Goal: Task Accomplishment & Management: Manage account settings

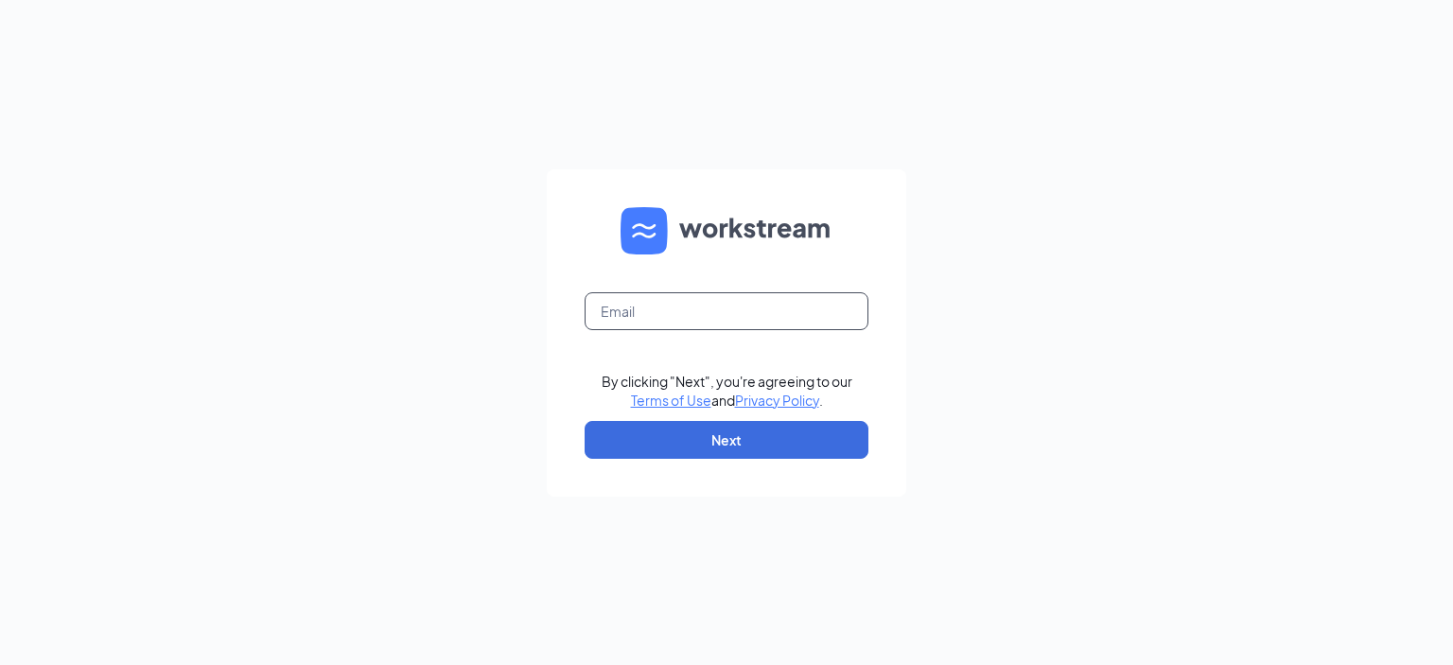
click at [681, 312] on input "text" at bounding box center [726, 311] width 284 height 38
click at [1208, 165] on div "By clicking "Next", you're agreeing to our Terms of Use and Privacy Policy . Ne…" at bounding box center [726, 332] width 1453 height 665
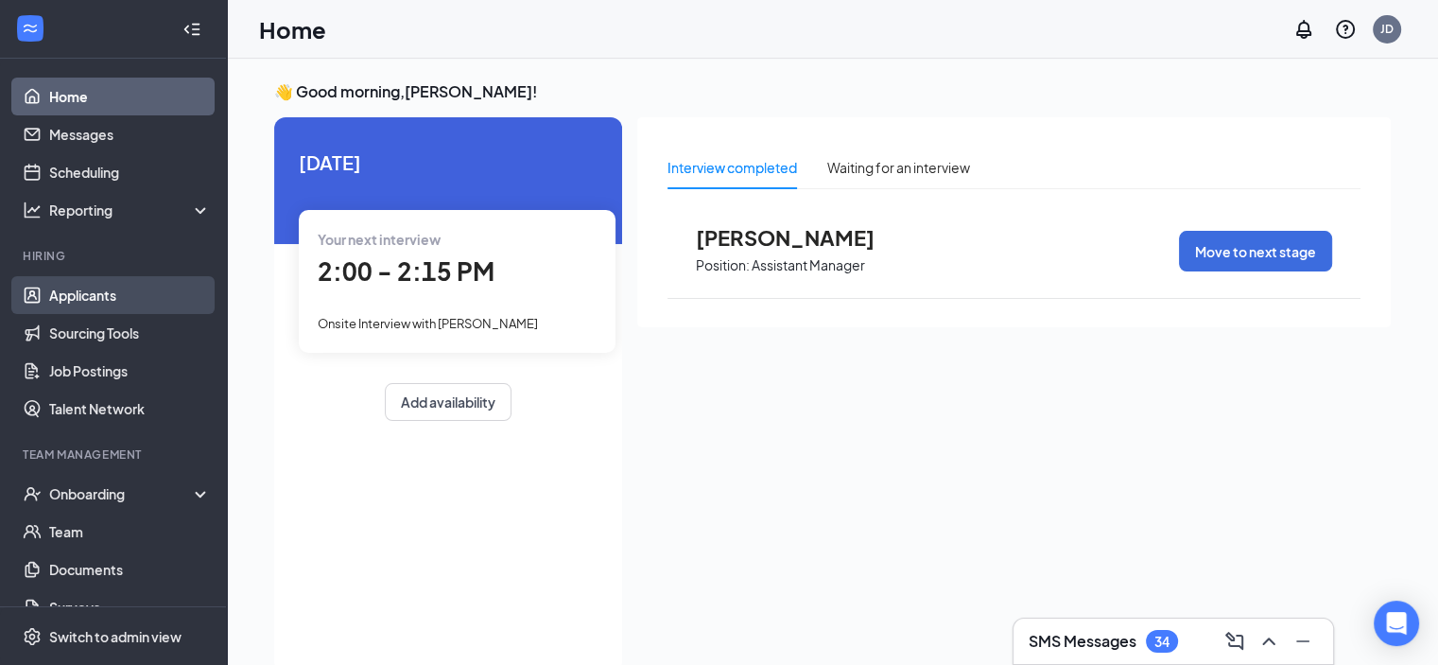
click at [103, 296] on link "Applicants" at bounding box center [130, 295] width 162 height 38
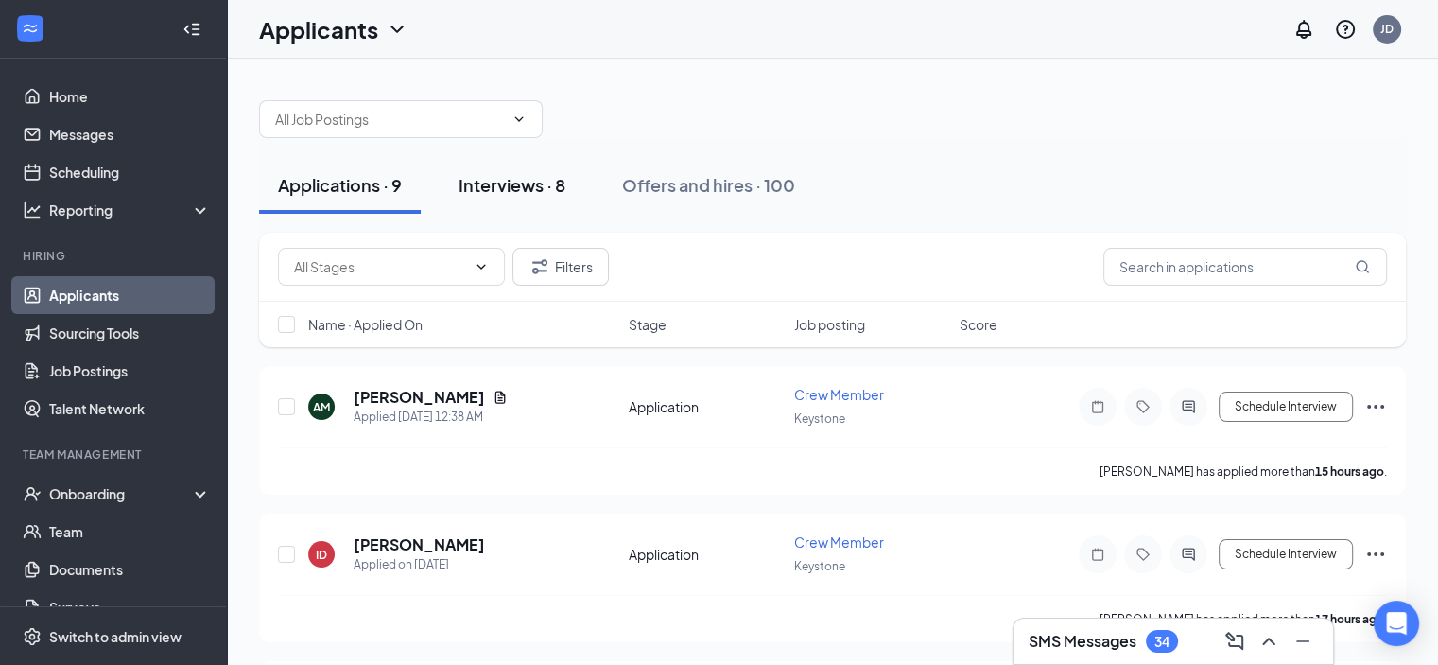
click at [500, 178] on div "Interviews · 8" at bounding box center [512, 185] width 107 height 24
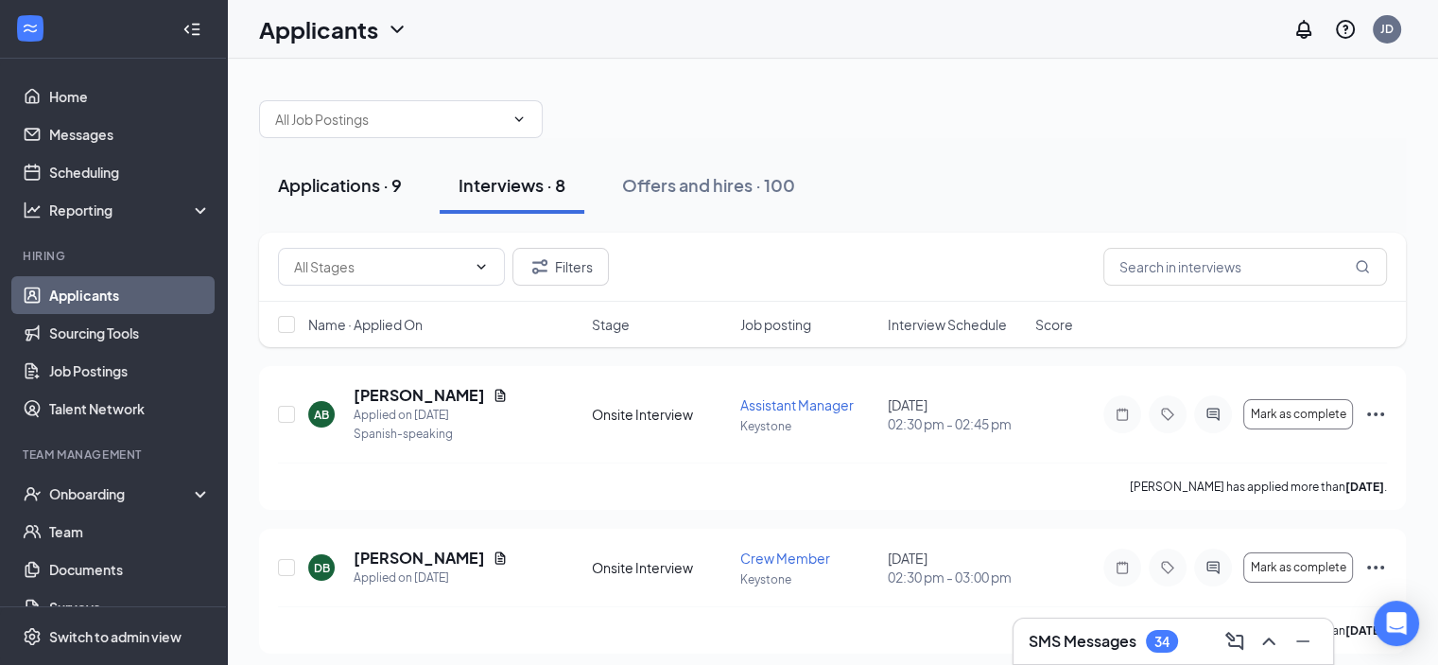
click at [380, 185] on div "Applications · 9" at bounding box center [340, 185] width 124 height 24
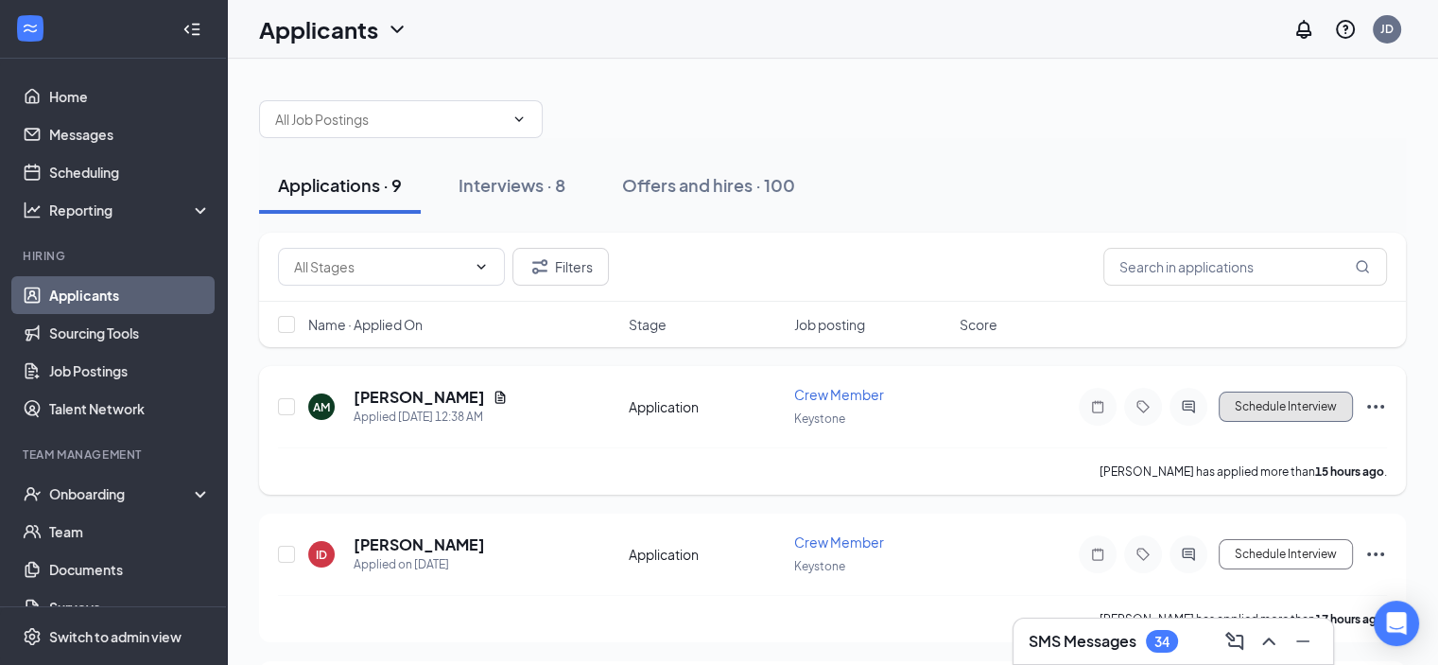
click at [1294, 411] on button "Schedule Interview" at bounding box center [1286, 407] width 134 height 30
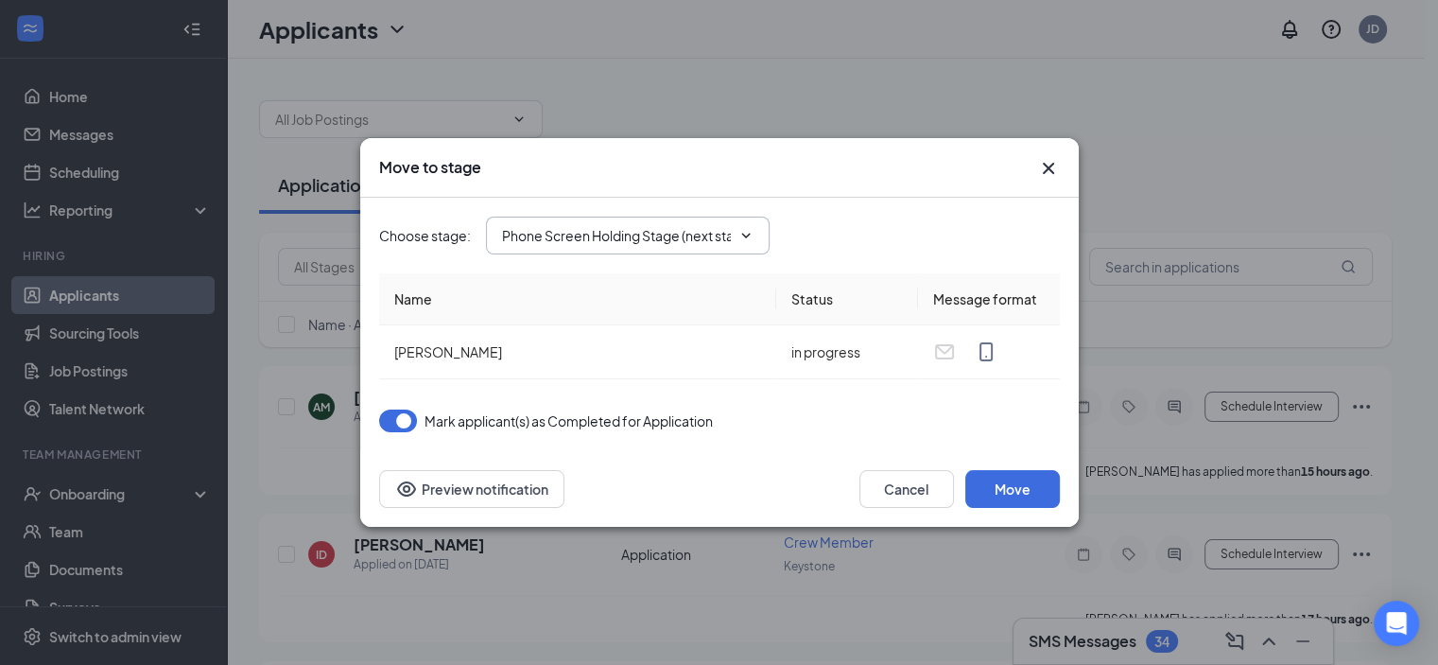
click at [736, 235] on span at bounding box center [744, 235] width 19 height 15
click at [746, 241] on icon "ChevronDown" at bounding box center [746, 235] width 15 height 15
click at [643, 245] on input "Phone Screen Holding Stage (next stage)" at bounding box center [616, 235] width 229 height 21
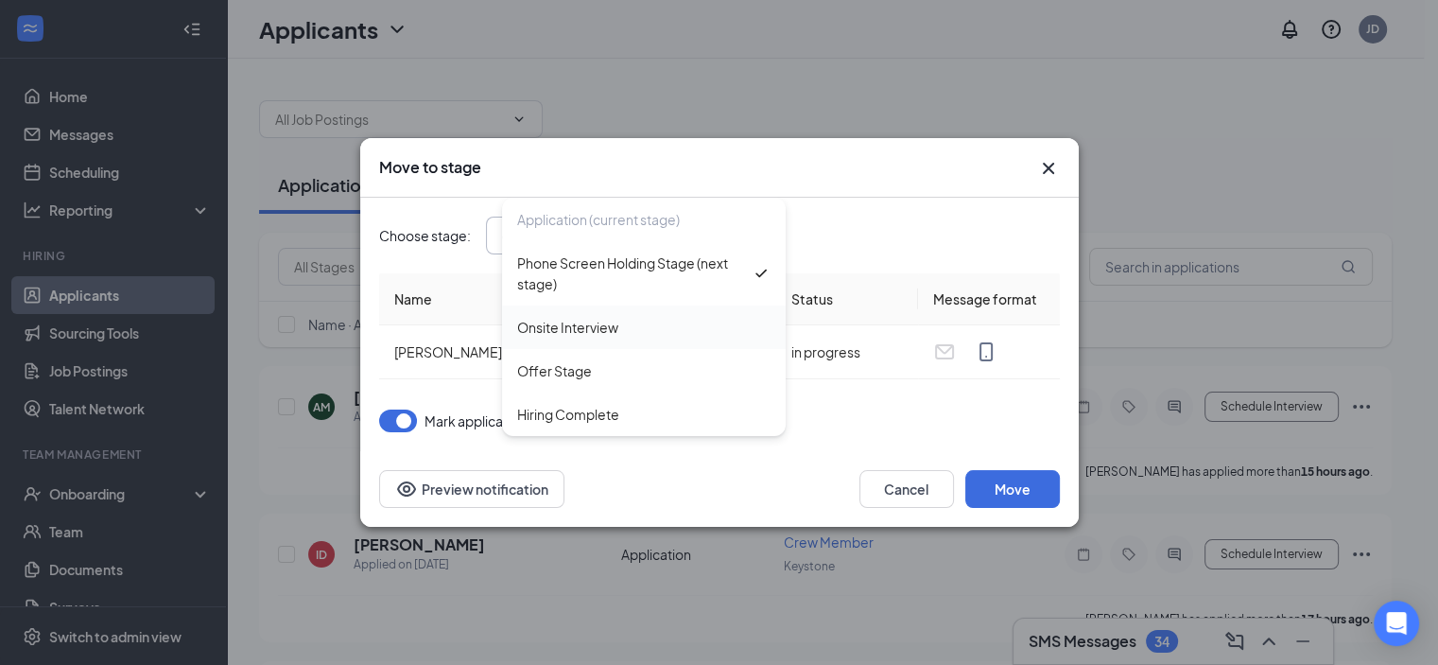
scroll to position [0, 0]
click at [598, 328] on div "Onsite Interview" at bounding box center [567, 327] width 101 height 21
type input "Onsite Interview"
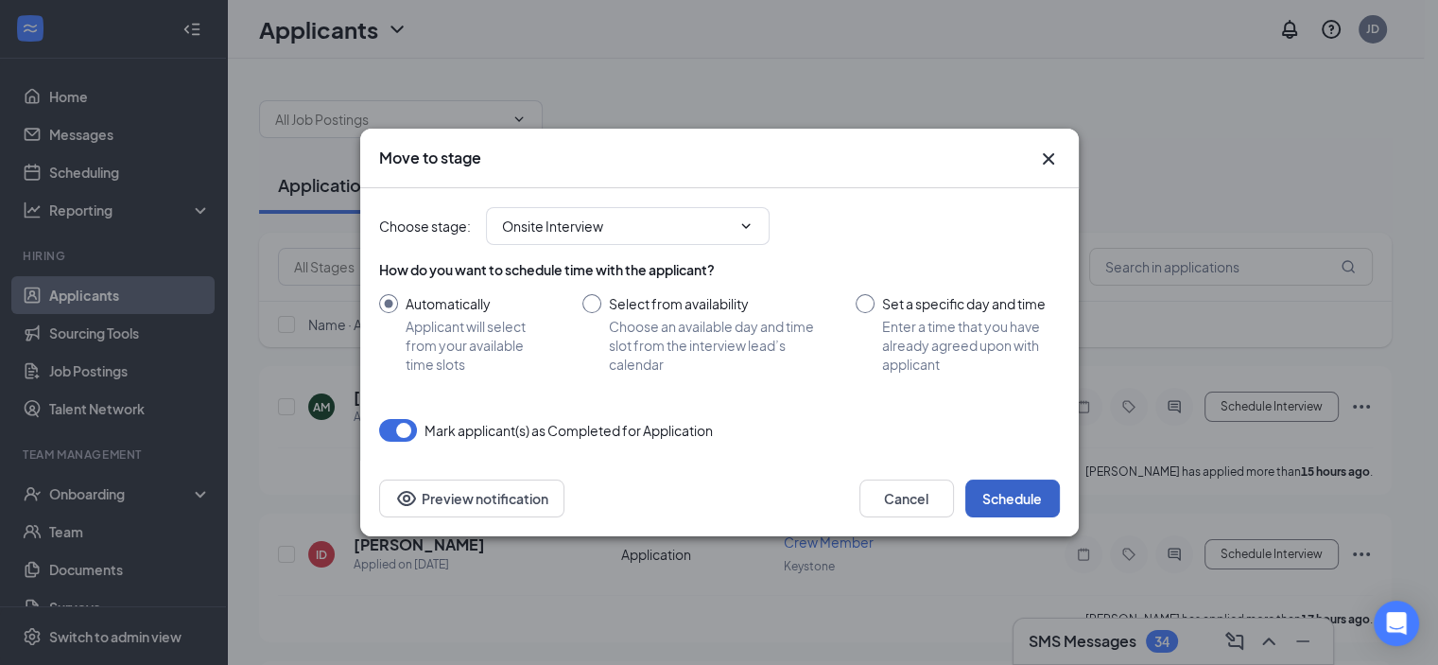
click at [1006, 494] on button "Schedule" at bounding box center [1013, 498] width 95 height 38
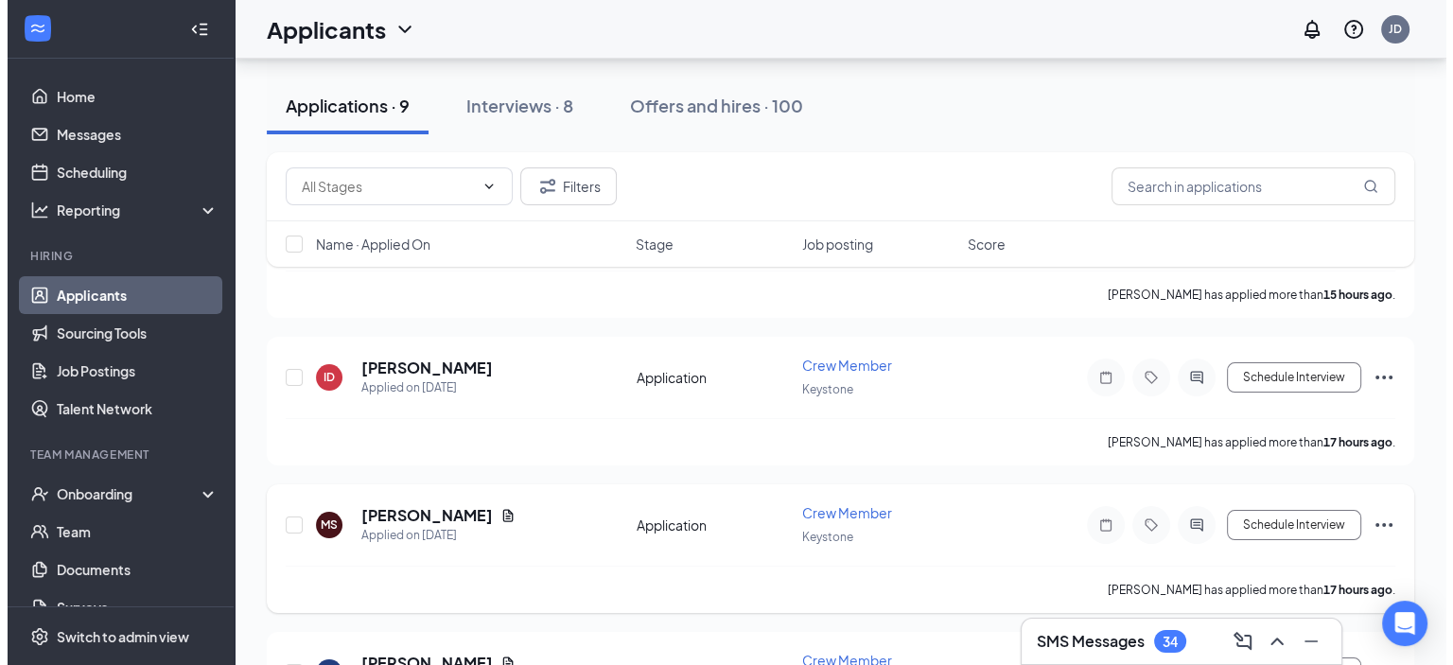
scroll to position [189, 0]
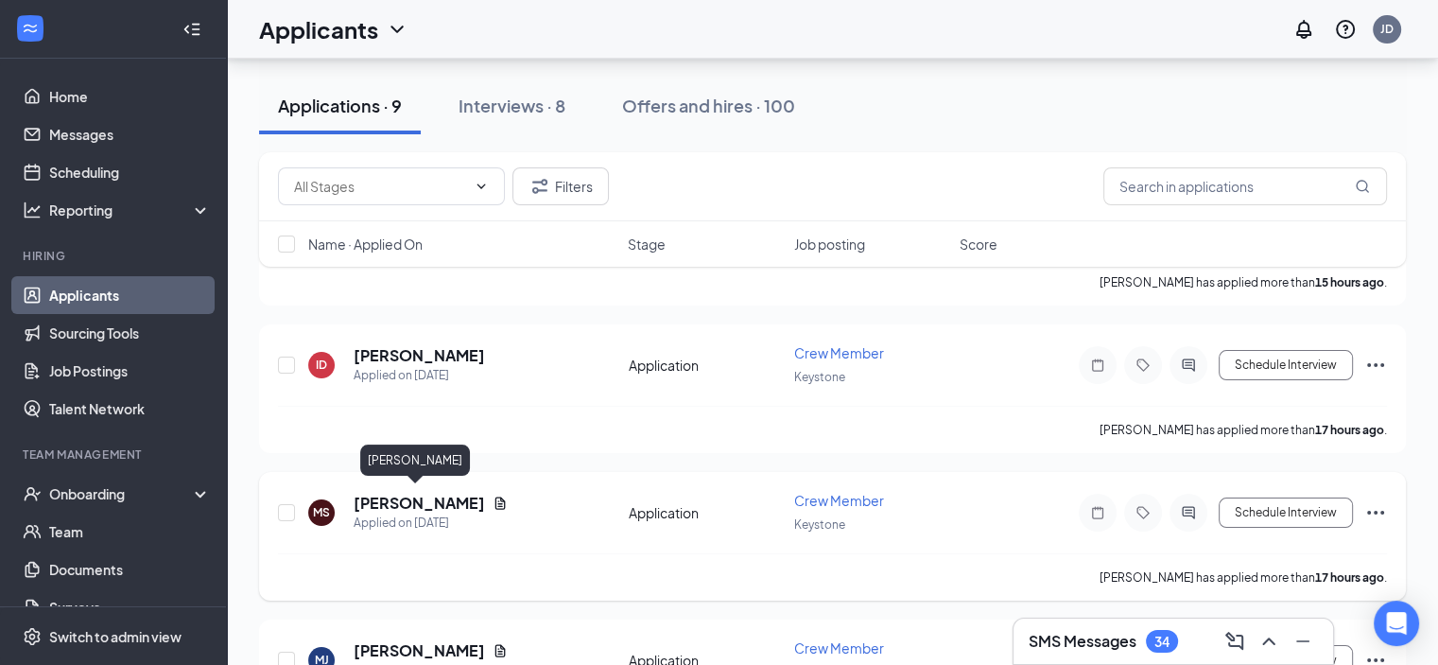
click at [419, 497] on h5 "[PERSON_NAME]" at bounding box center [419, 503] width 131 height 21
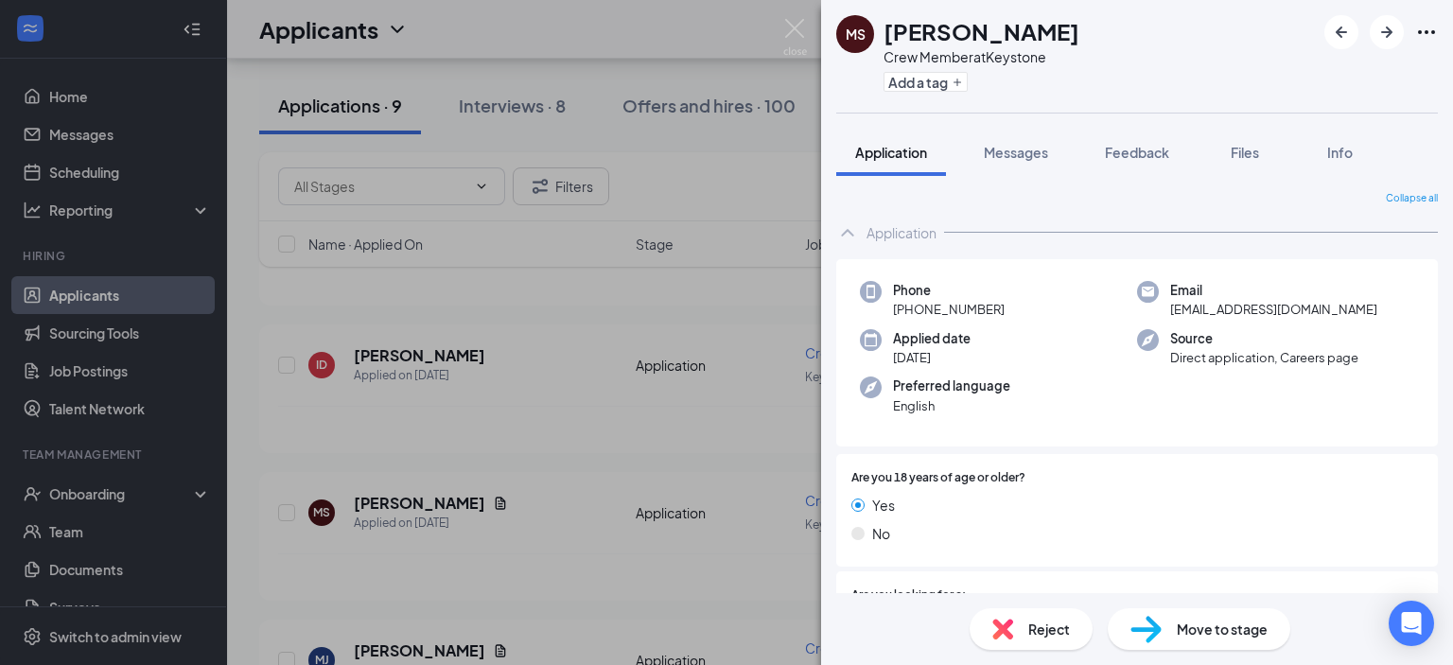
click at [1173, 621] on div "Move to stage" at bounding box center [1198, 629] width 183 height 42
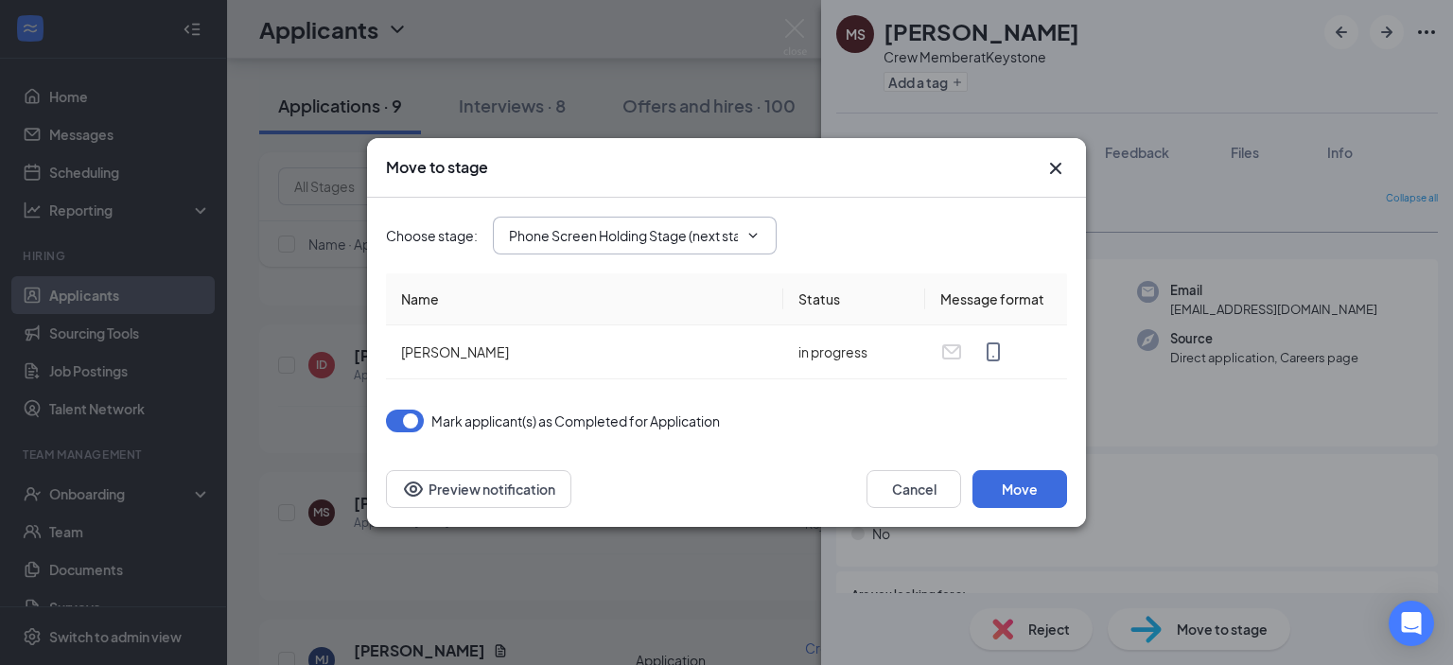
click at [745, 230] on span at bounding box center [750, 235] width 19 height 15
click at [754, 237] on icon "ChevronDown" at bounding box center [752, 235] width 15 height 15
click at [760, 237] on icon "ChevronDown" at bounding box center [752, 235] width 15 height 15
click at [753, 241] on icon "ChevronDown" at bounding box center [752, 235] width 15 height 15
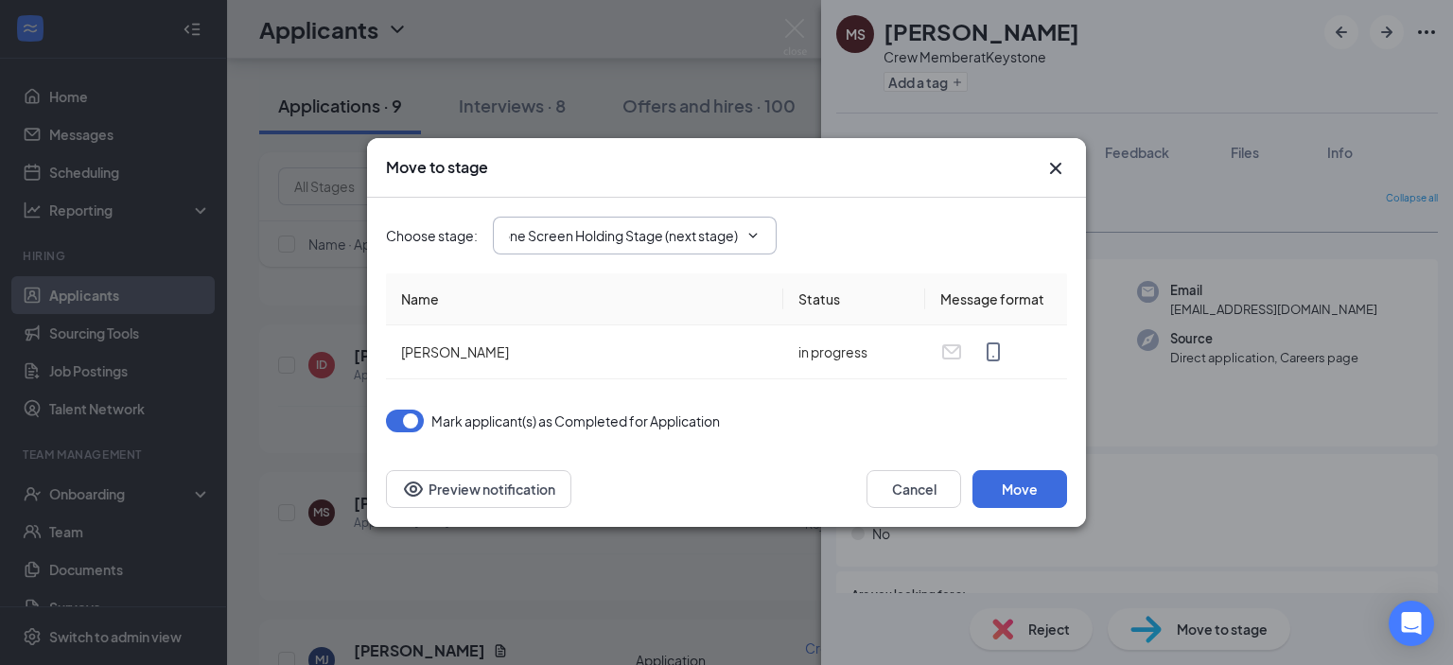
click at [666, 240] on input "Phone Screen Holding Stage (next stage)" at bounding box center [623, 235] width 229 height 21
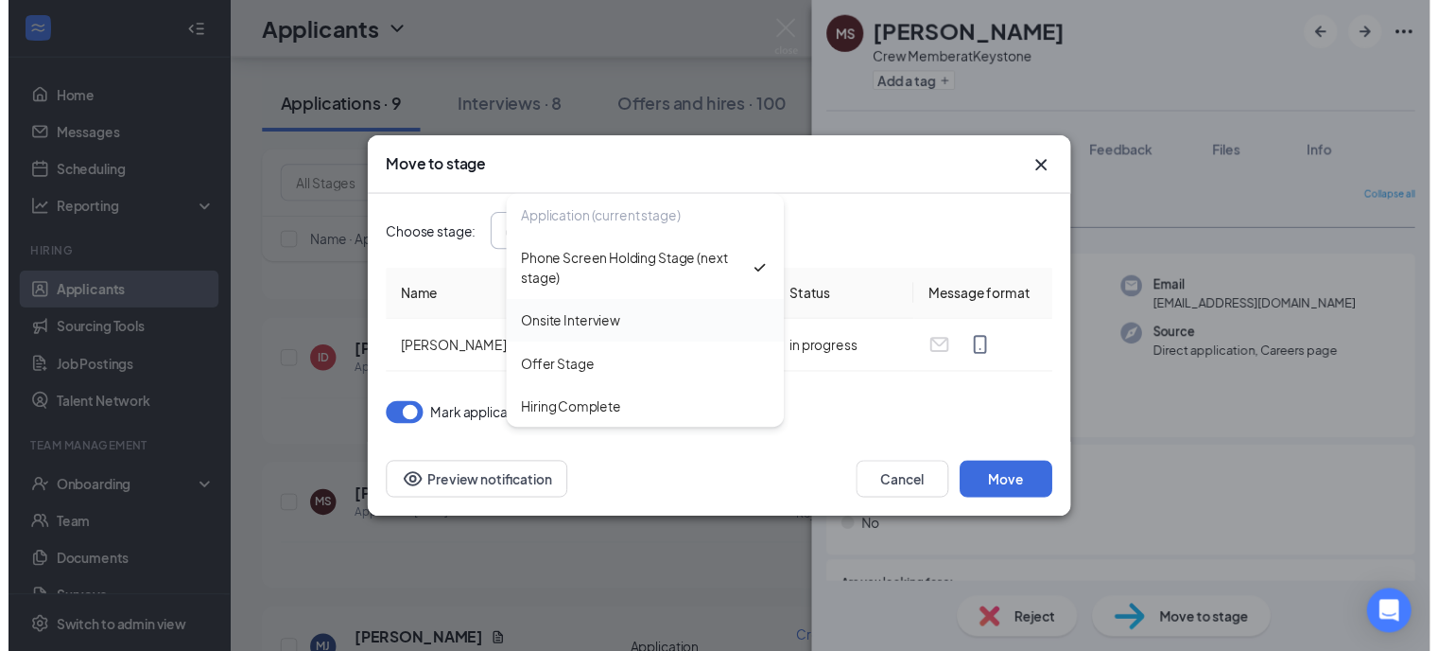
scroll to position [0, 0]
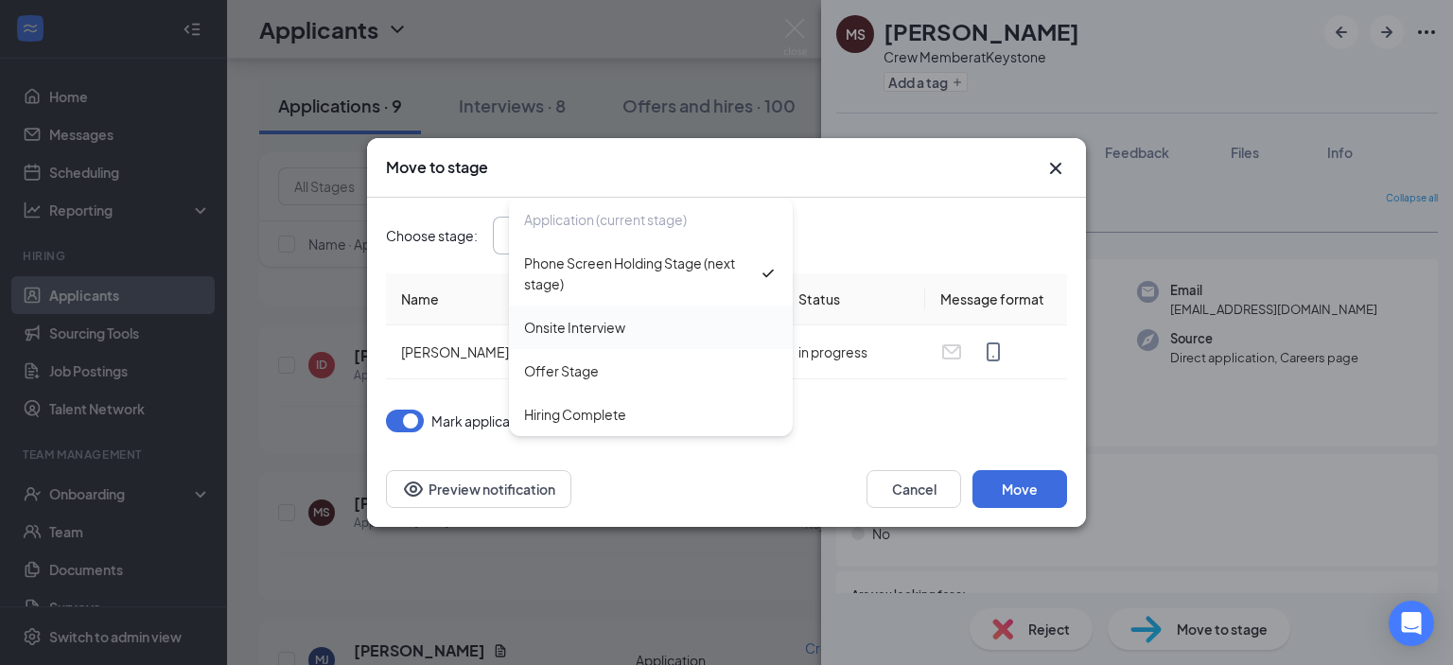
click at [602, 332] on div "Onsite Interview" at bounding box center [574, 327] width 101 height 21
type input "Onsite Interview"
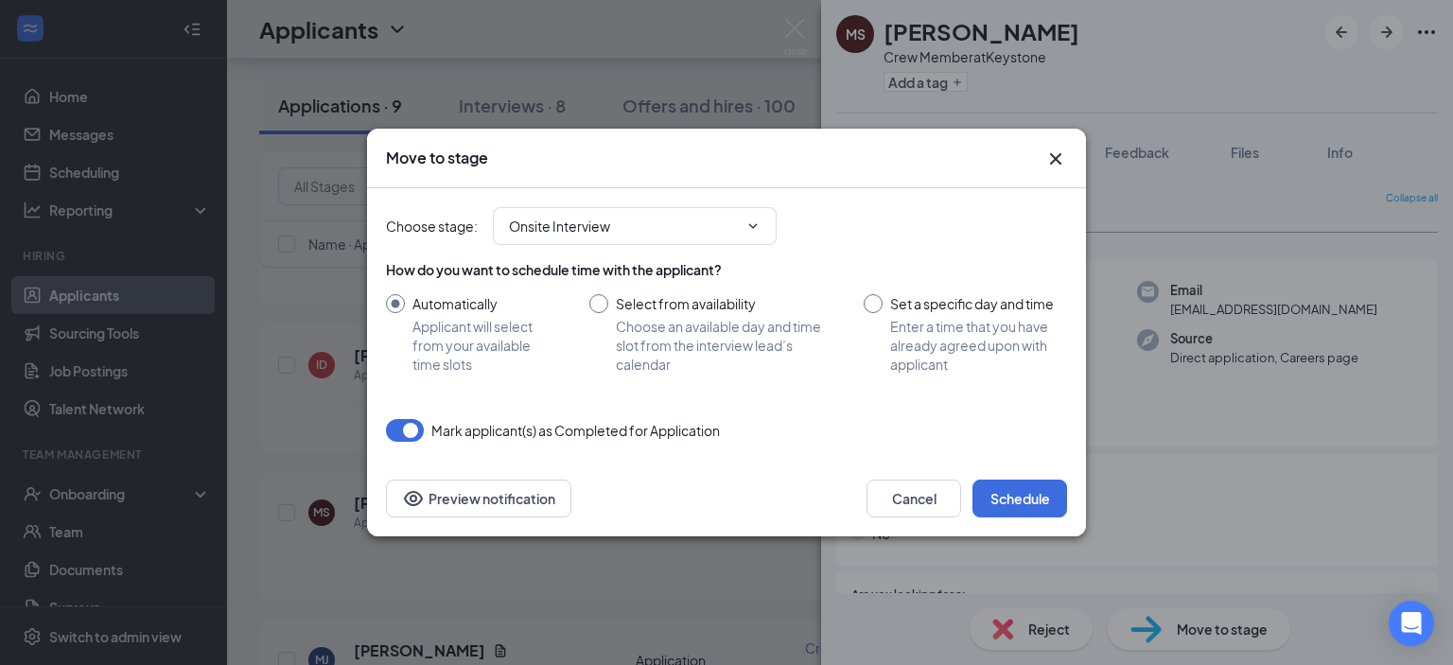
click at [1009, 479] on div "Cancel Schedule" at bounding box center [966, 498] width 200 height 38
click at [1011, 498] on button "Schedule" at bounding box center [1019, 498] width 95 height 38
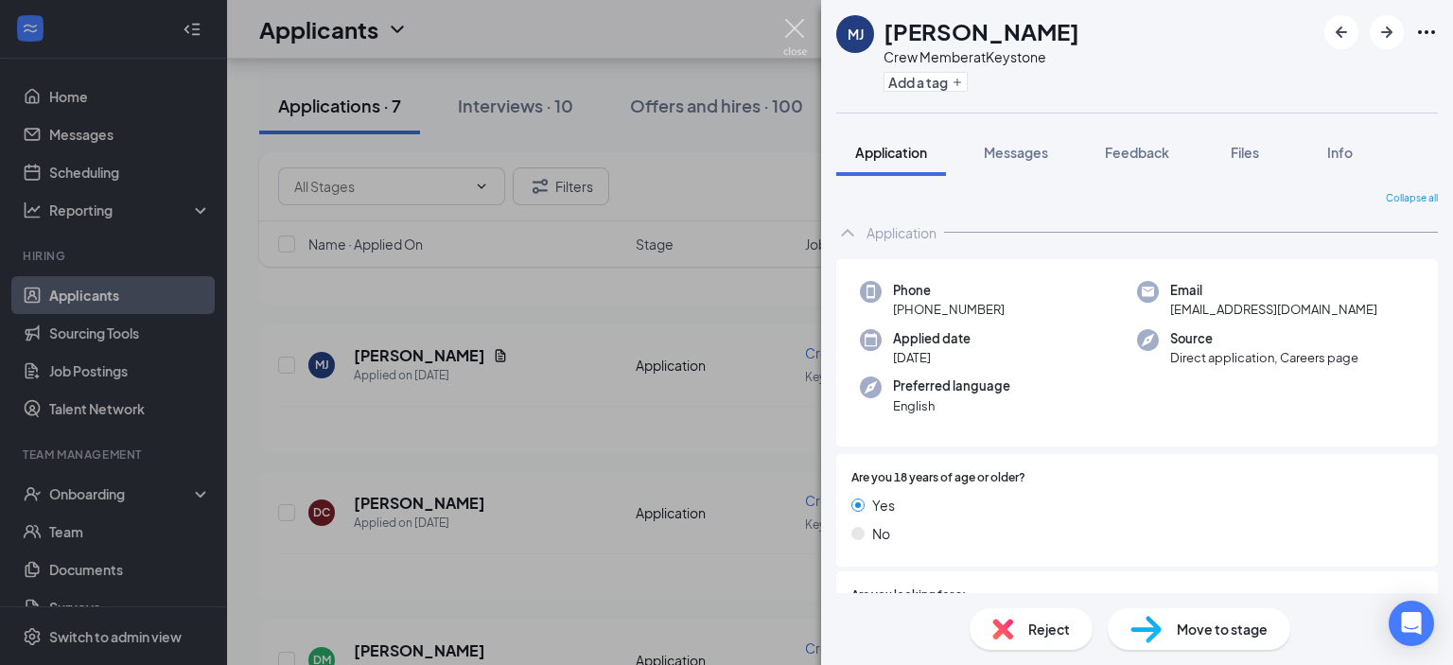
click at [789, 21] on img at bounding box center [795, 37] width 24 height 37
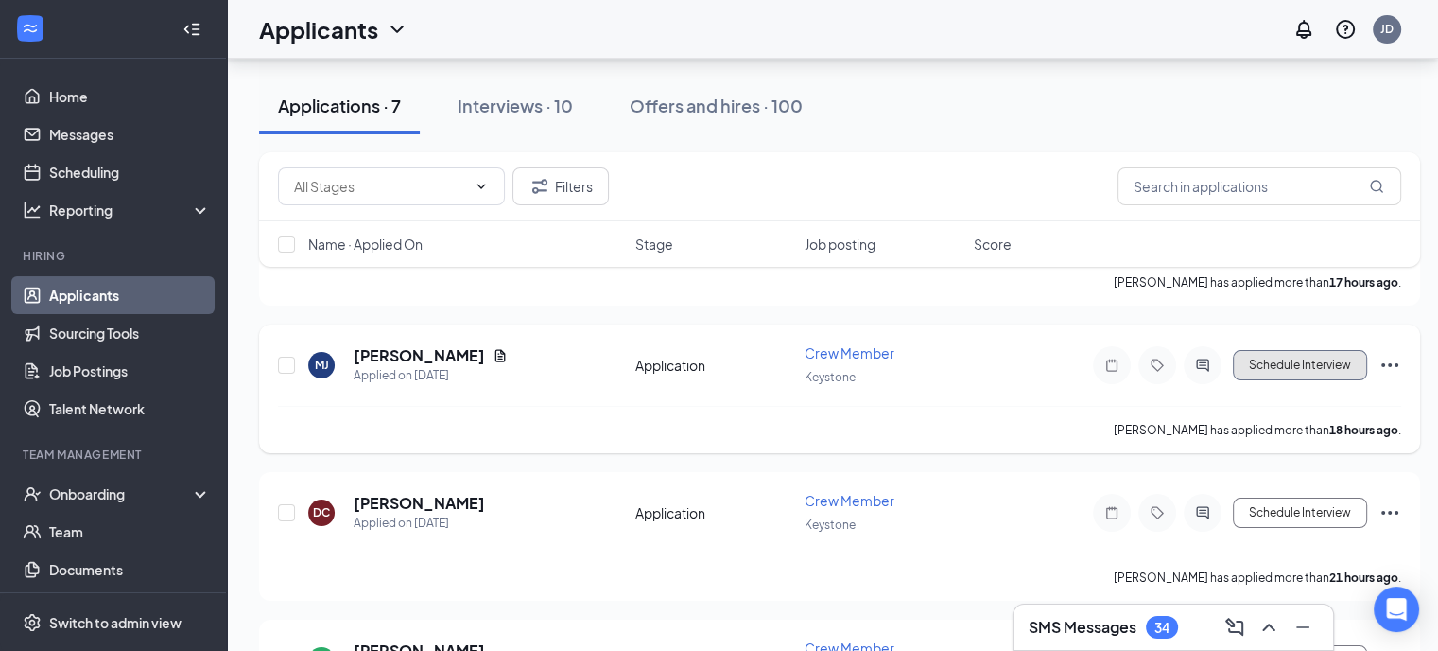
click at [1304, 355] on button "Schedule Interview" at bounding box center [1300, 365] width 134 height 30
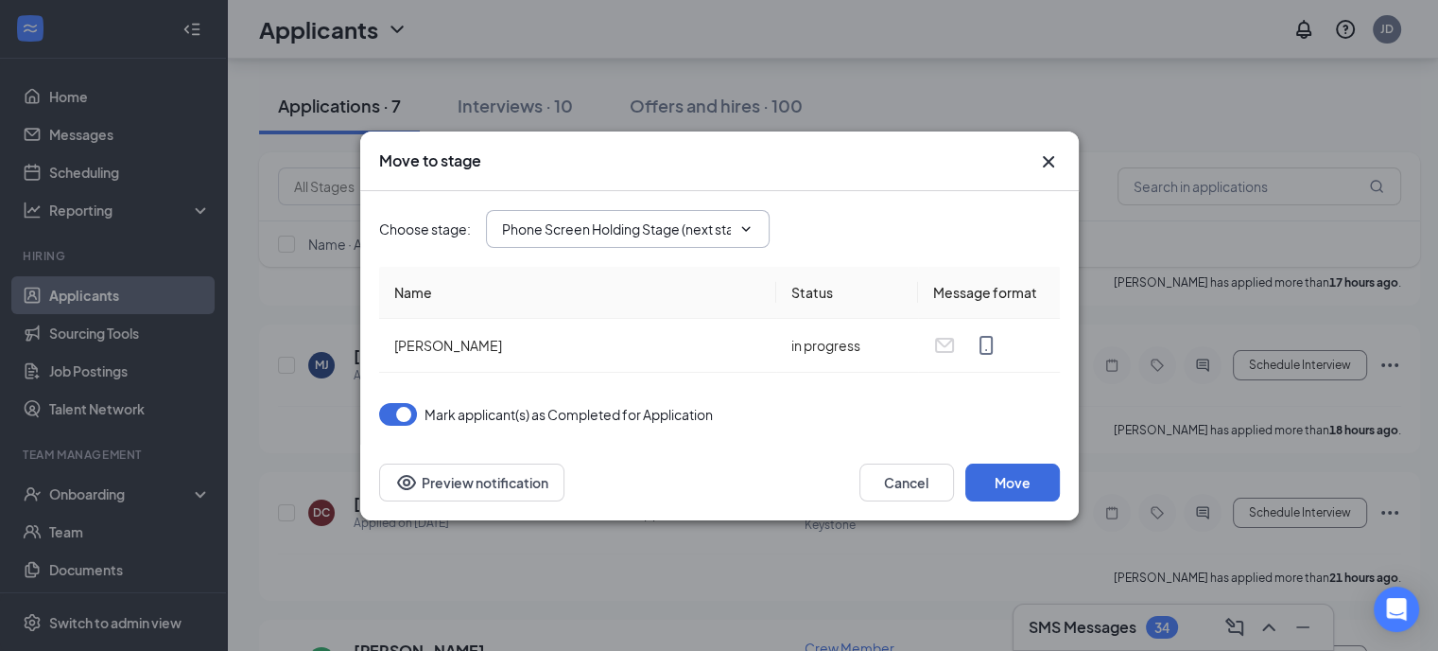
click at [753, 227] on icon "ChevronDown" at bounding box center [746, 228] width 15 height 15
click at [632, 240] on span "Phone Screen Holding Stage (next stage)" at bounding box center [628, 229] width 284 height 38
click at [634, 228] on input "Phone Screen Holding Stage (next stage)" at bounding box center [616, 228] width 229 height 21
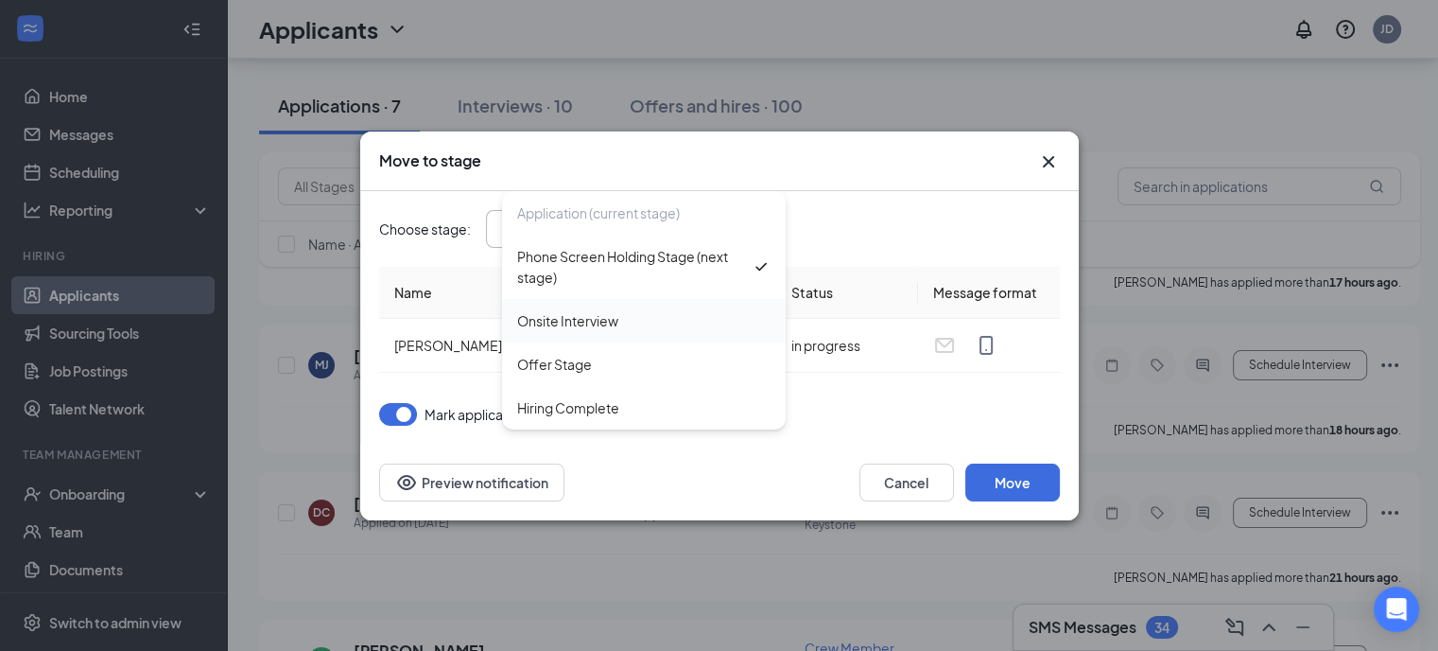
click at [586, 324] on div "Onsite Interview" at bounding box center [567, 320] width 101 height 21
type input "Onsite Interview"
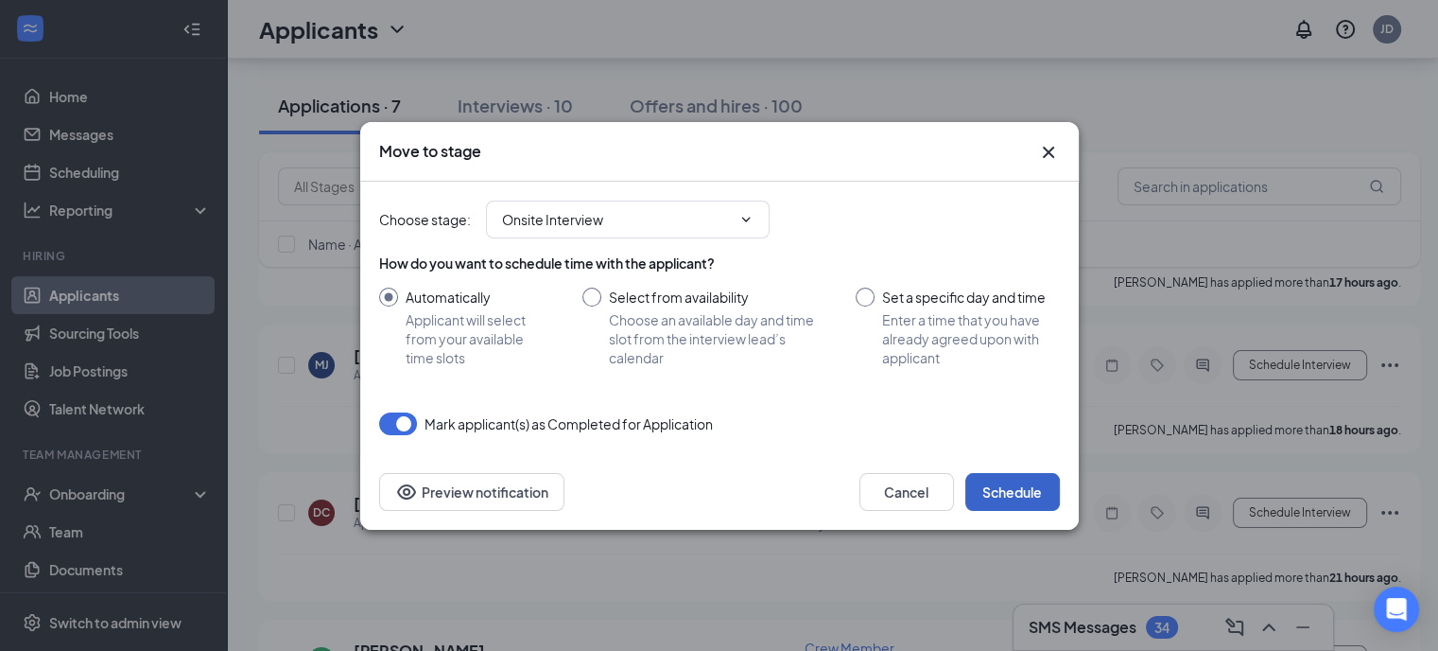
click at [1011, 477] on button "Schedule" at bounding box center [1013, 492] width 95 height 38
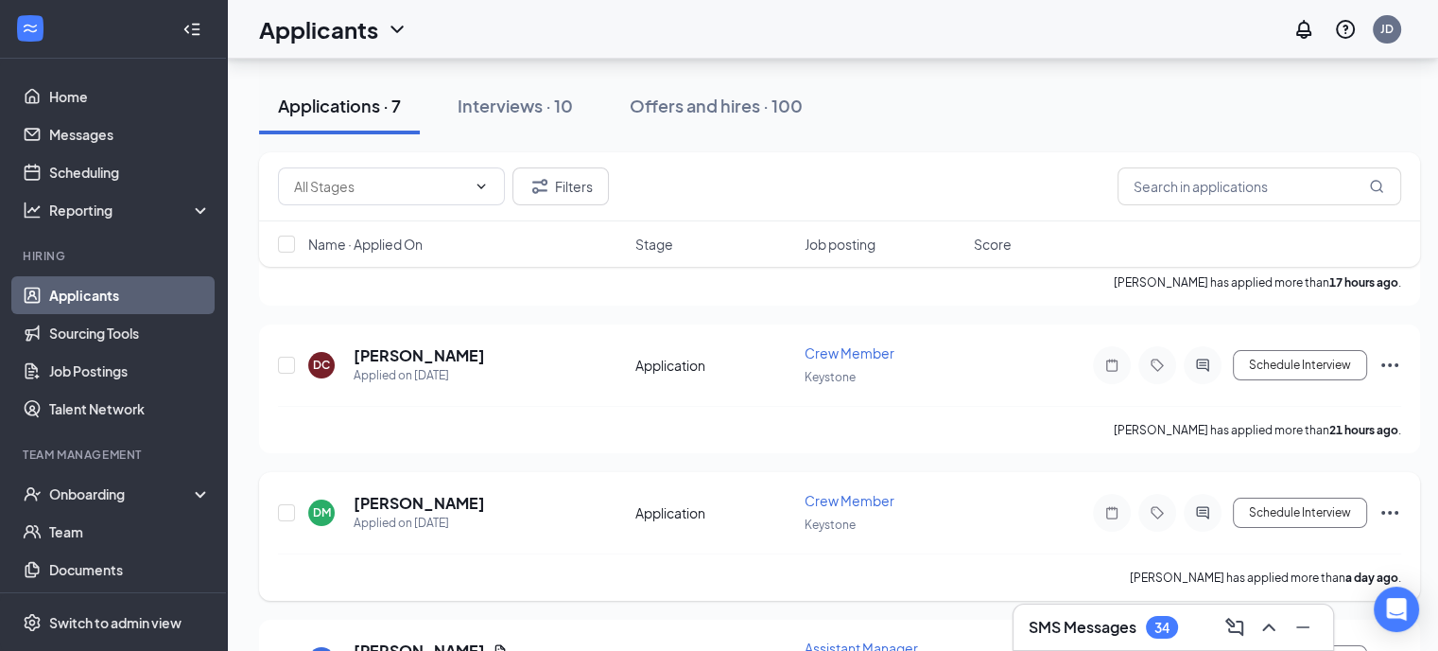
scroll to position [378, 0]
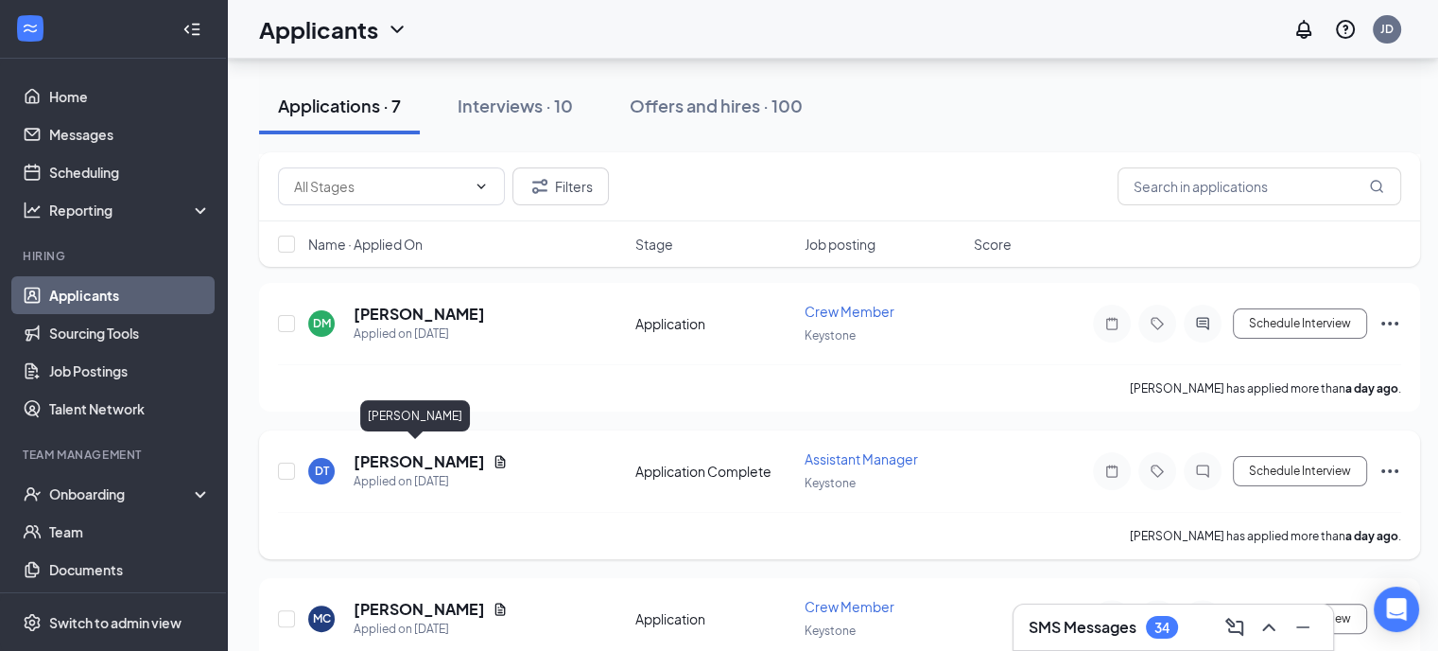
click at [417, 451] on h5 "[PERSON_NAME]" at bounding box center [419, 461] width 131 height 21
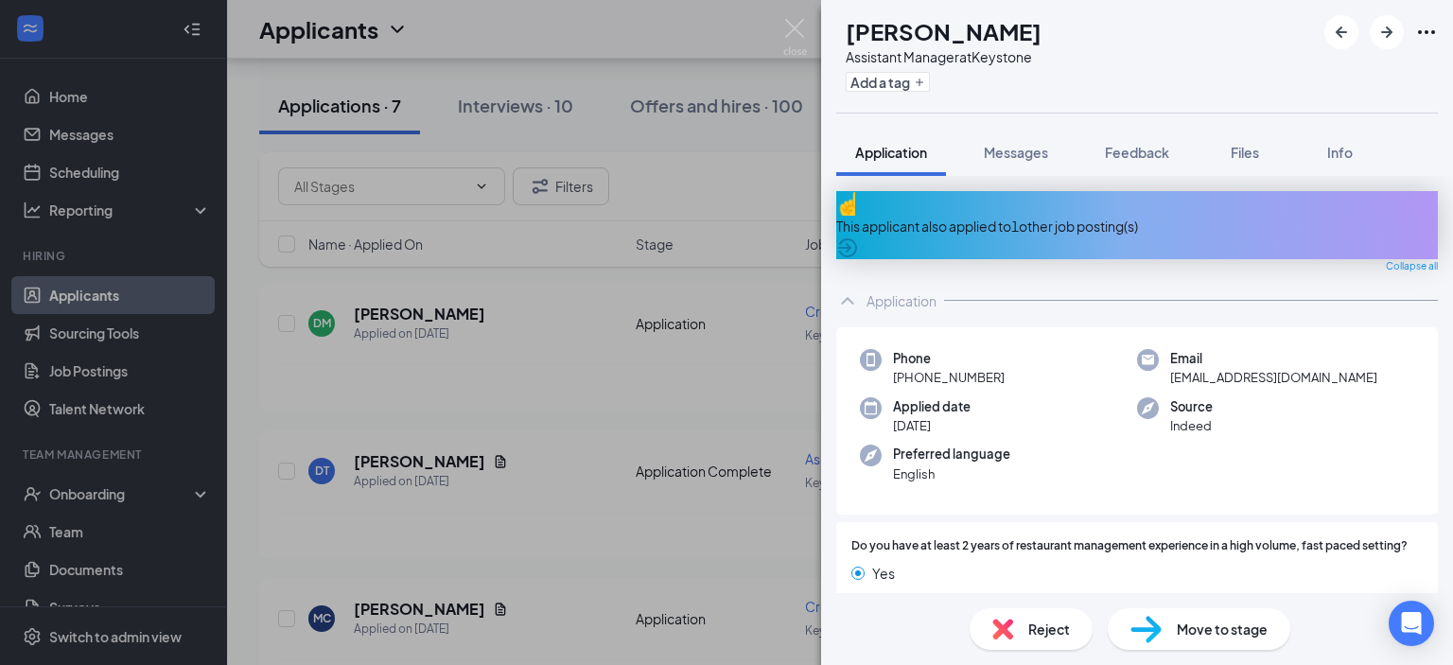
click at [1194, 627] on span "Move to stage" at bounding box center [1222, 629] width 91 height 21
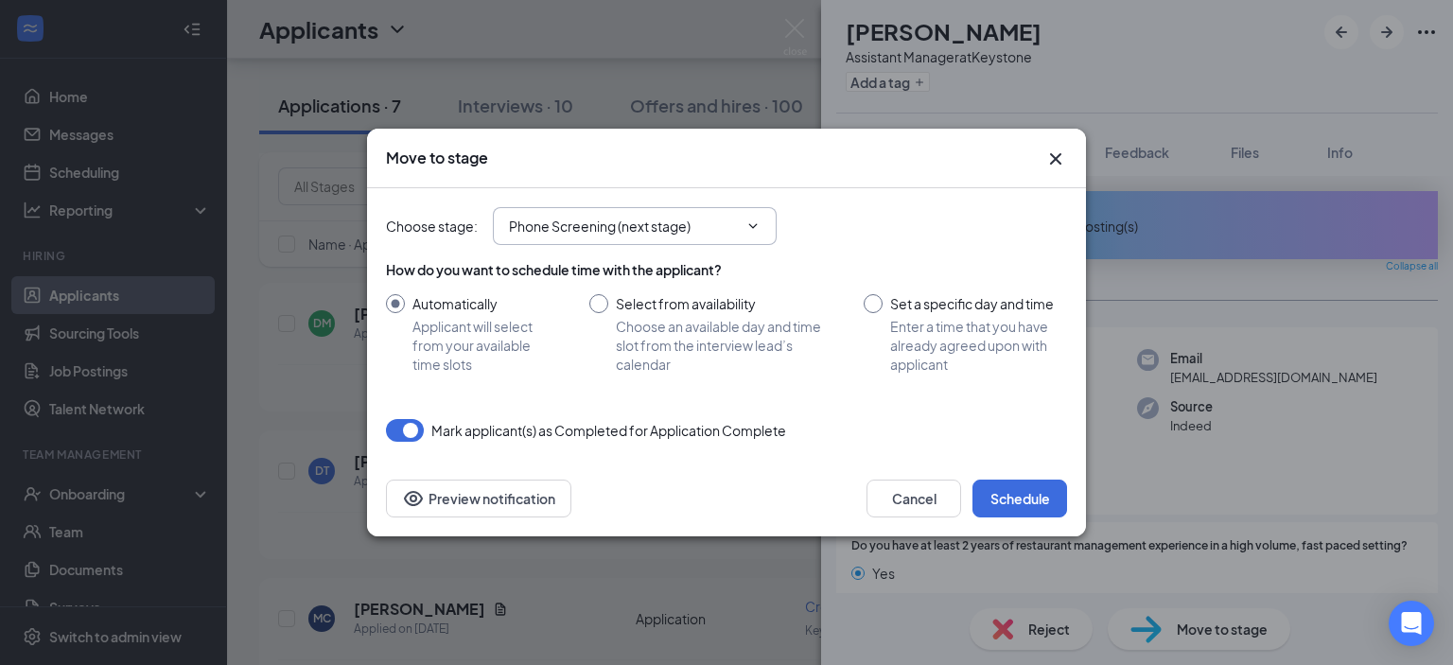
click at [754, 222] on icon "ChevronDown" at bounding box center [752, 225] width 15 height 15
click at [665, 234] on input "Phone Screening (next stage)" at bounding box center [623, 226] width 229 height 21
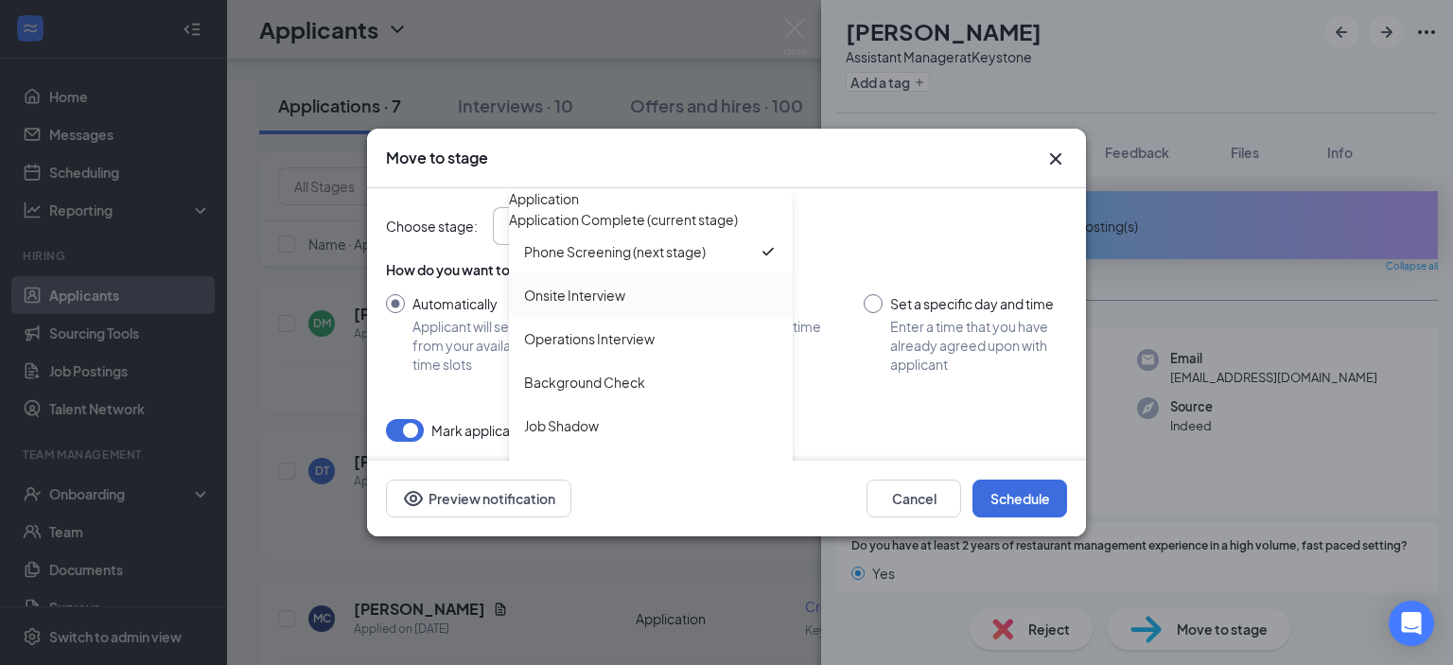
click at [586, 305] on div "Onsite Interview" at bounding box center [574, 295] width 101 height 21
type input "Onsite Interview"
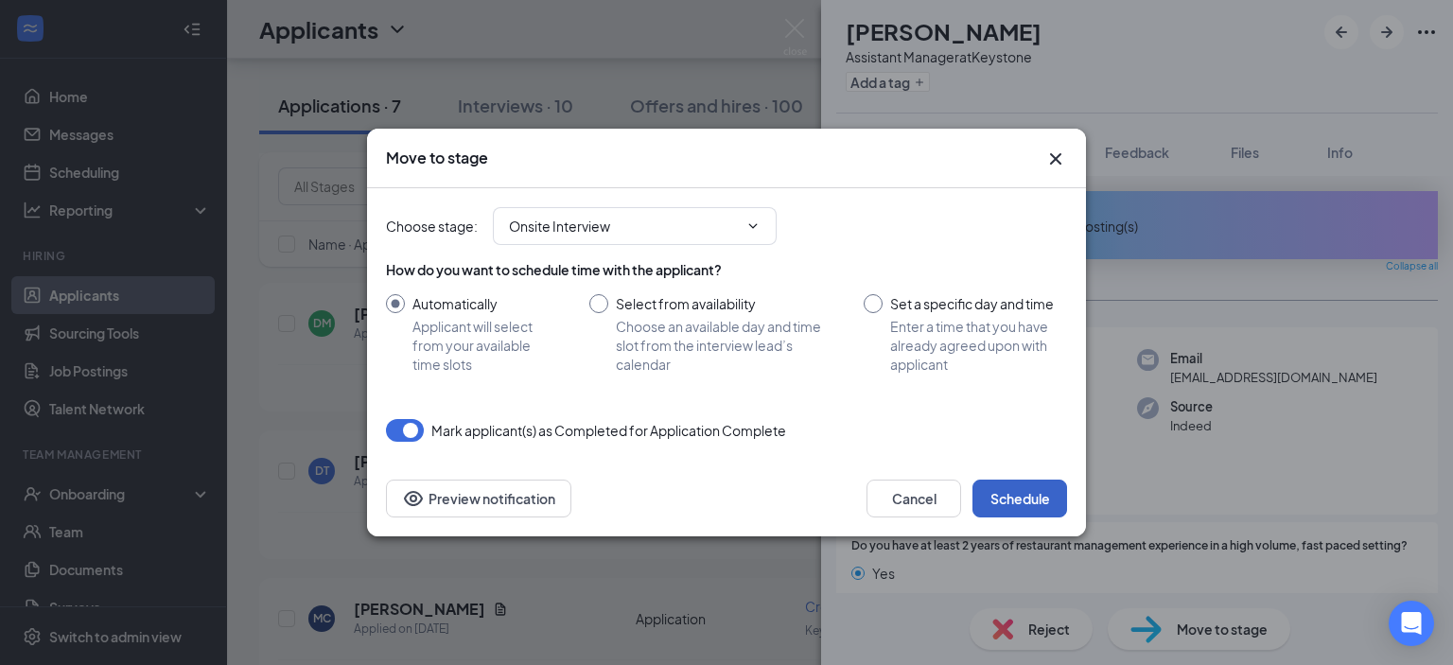
click at [1020, 500] on button "Schedule" at bounding box center [1019, 498] width 95 height 38
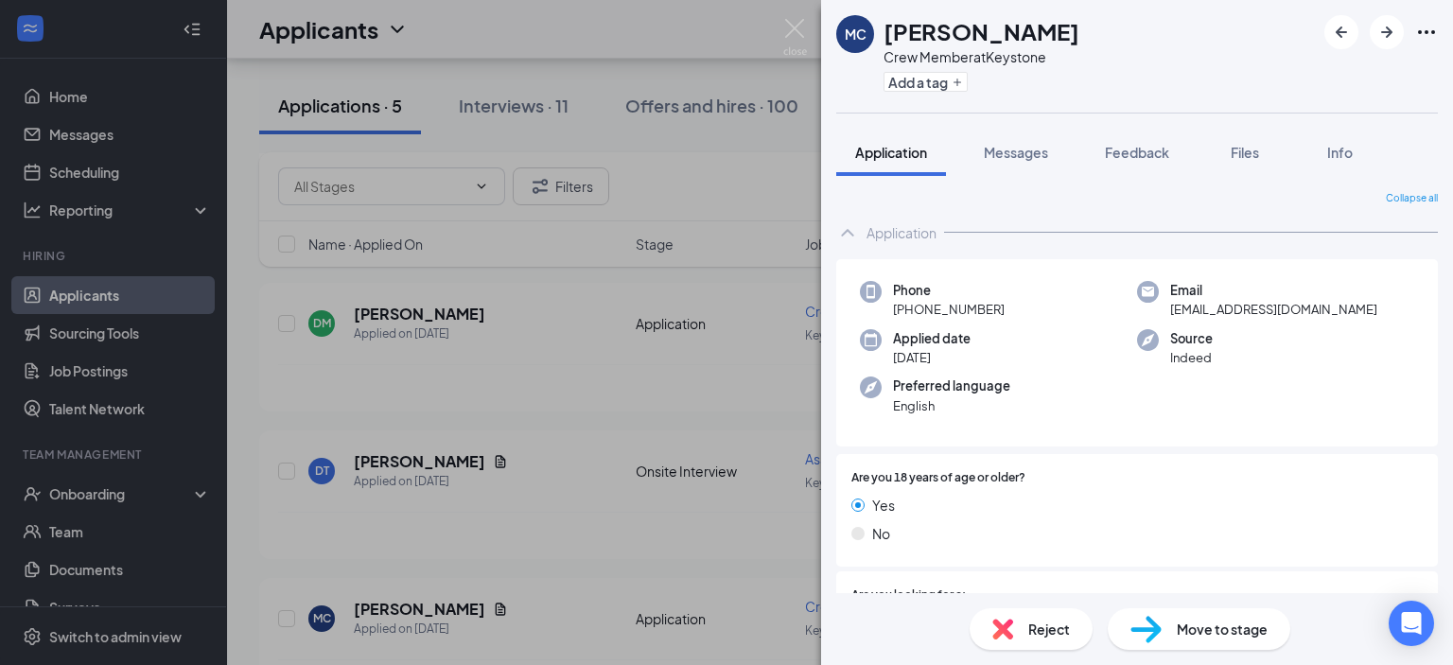
click at [567, 368] on div "MC [PERSON_NAME] Crew Member at Keystone Add a tag Application Messages Feedbac…" at bounding box center [726, 332] width 1453 height 665
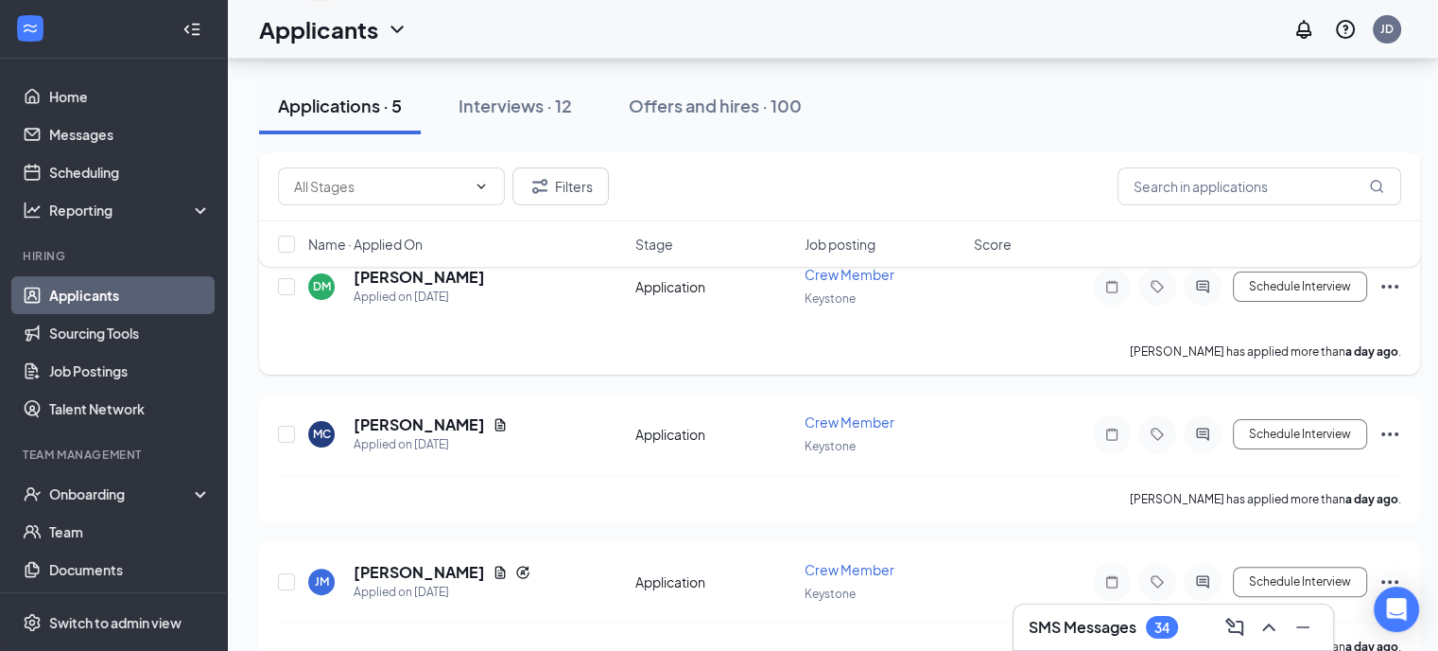
scroll to position [445, 0]
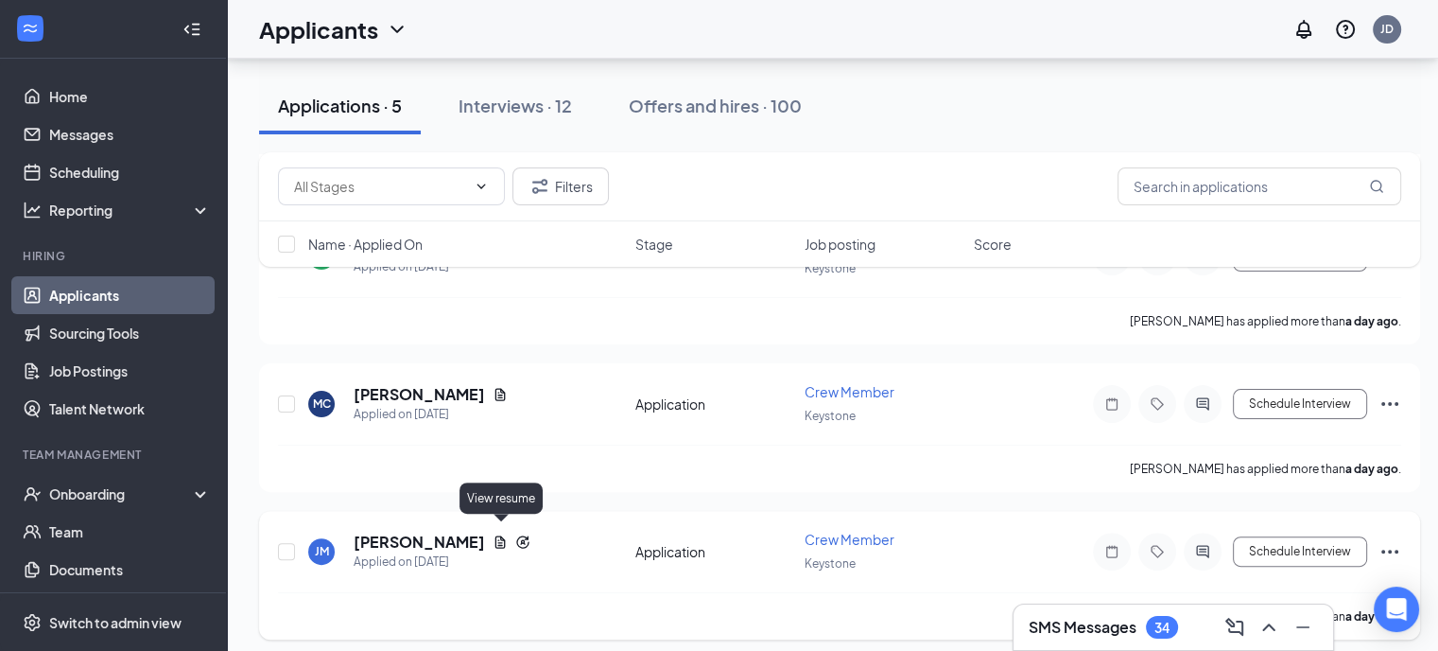
click at [497, 535] on icon "Document" at bounding box center [501, 541] width 10 height 12
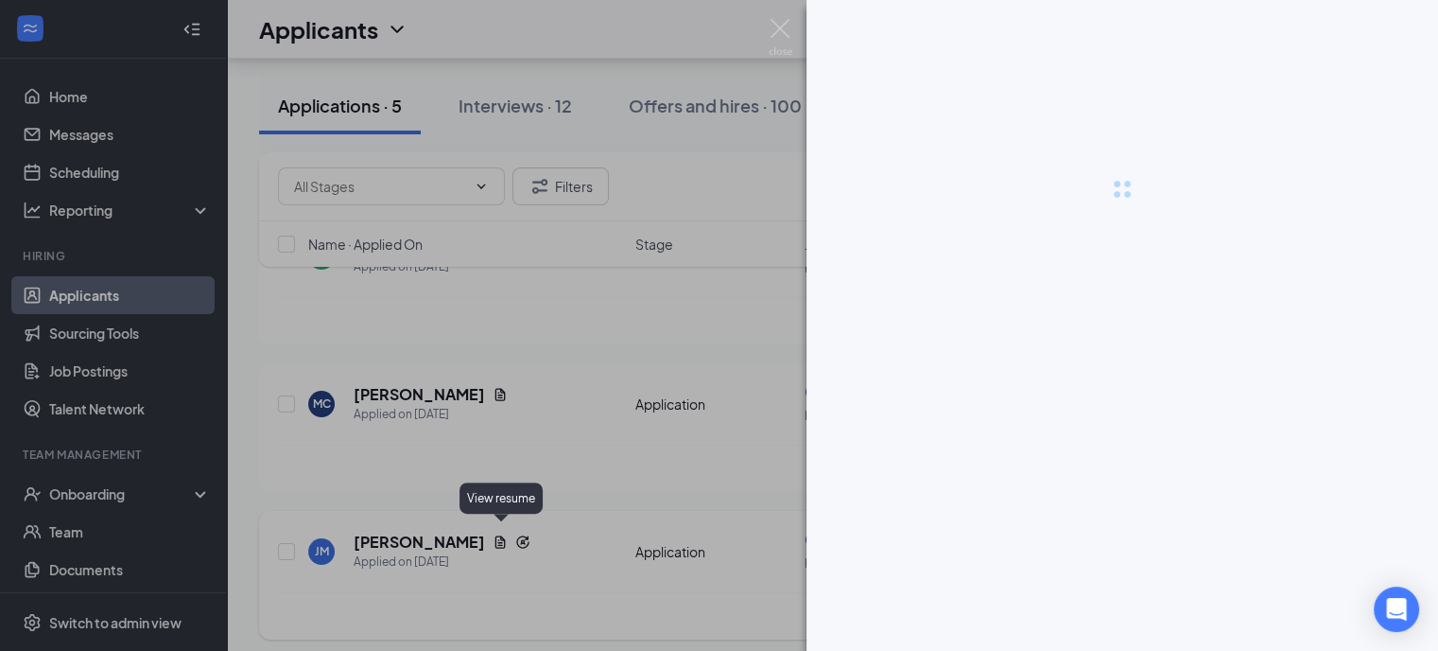
scroll to position [431, 0]
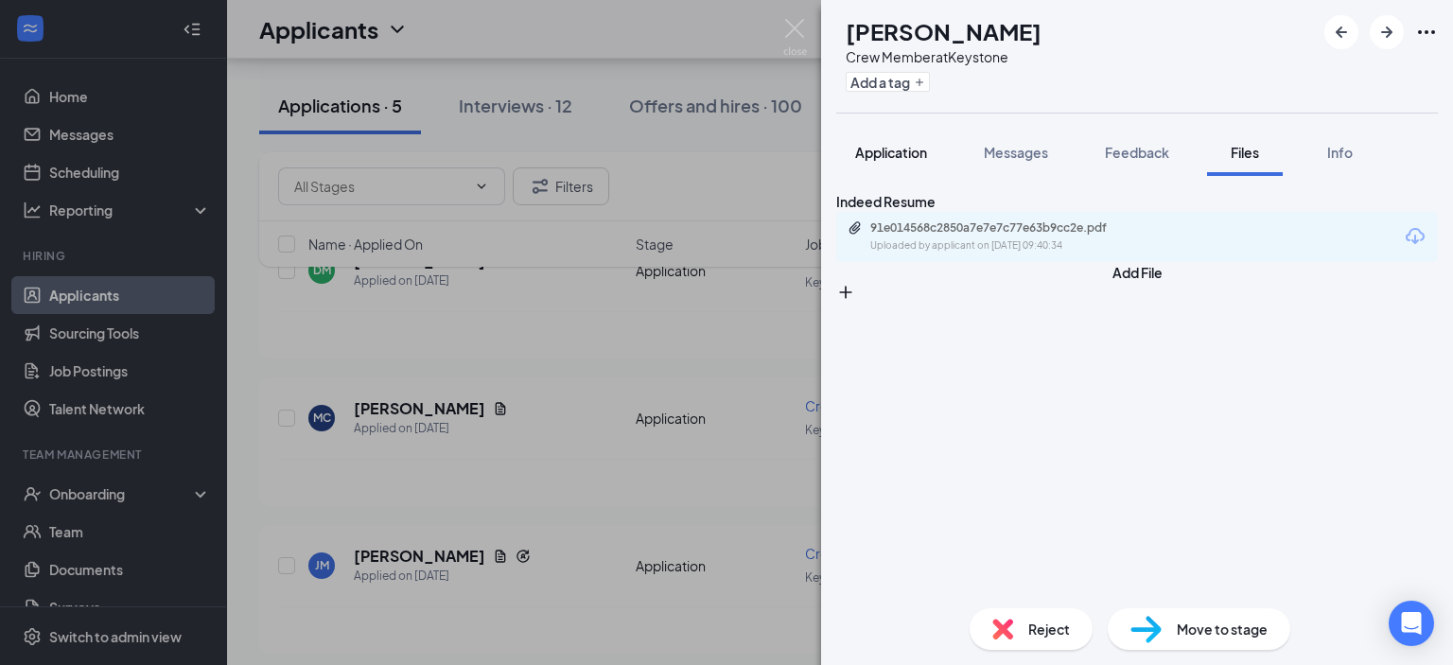
click at [897, 154] on span "Application" at bounding box center [891, 152] width 72 height 17
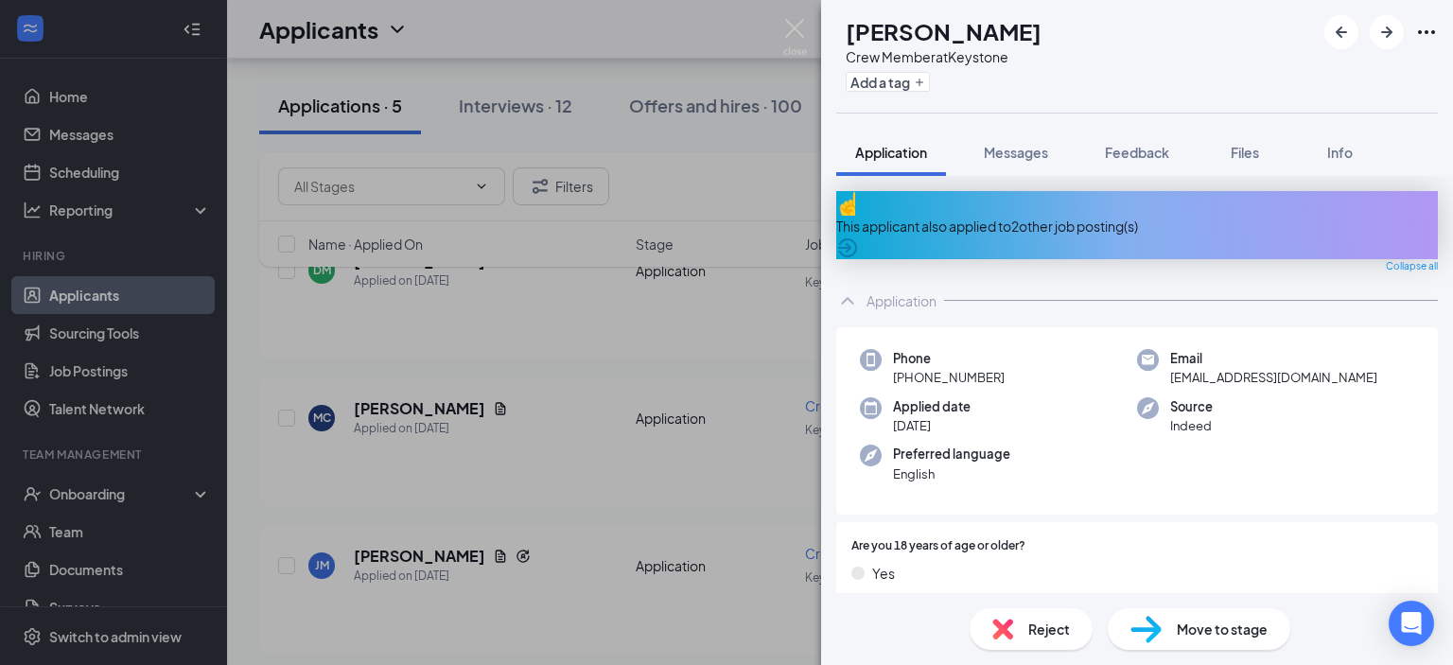
click at [1014, 622] on div "Reject" at bounding box center [1030, 629] width 123 height 42
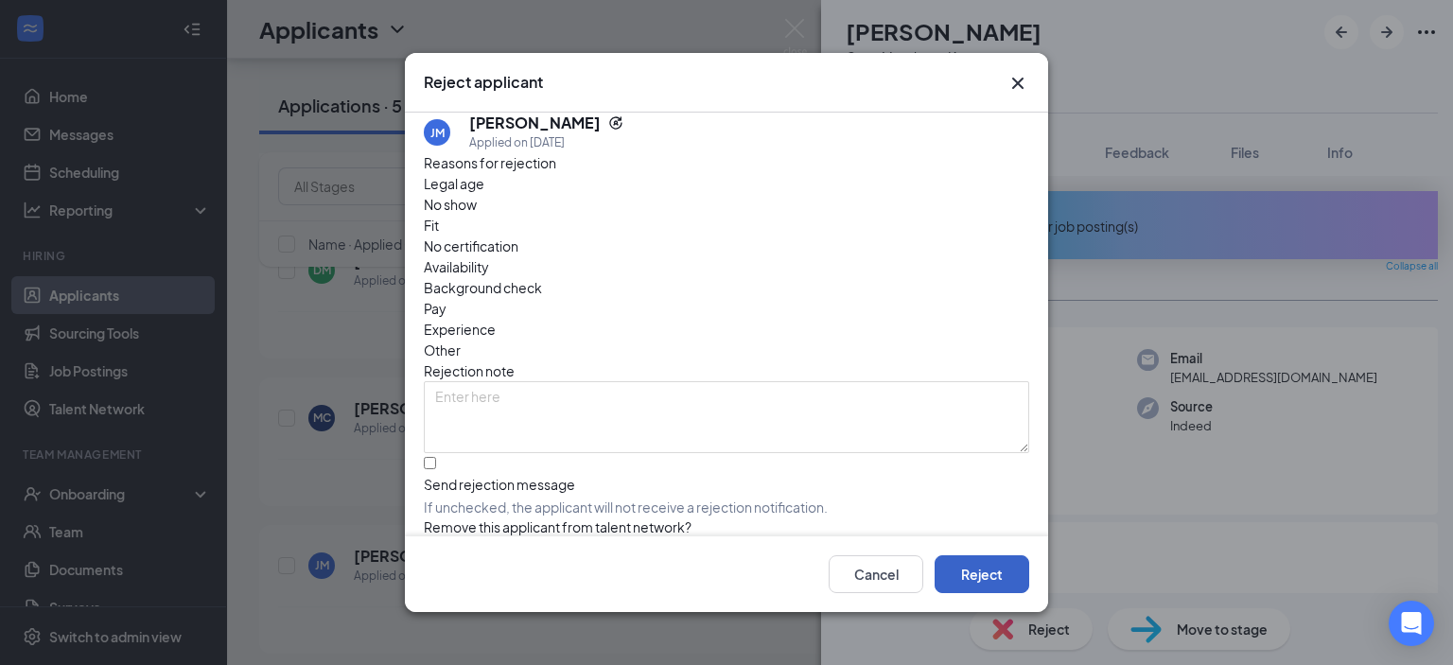
click at [954, 572] on button "Reject" at bounding box center [981, 574] width 95 height 38
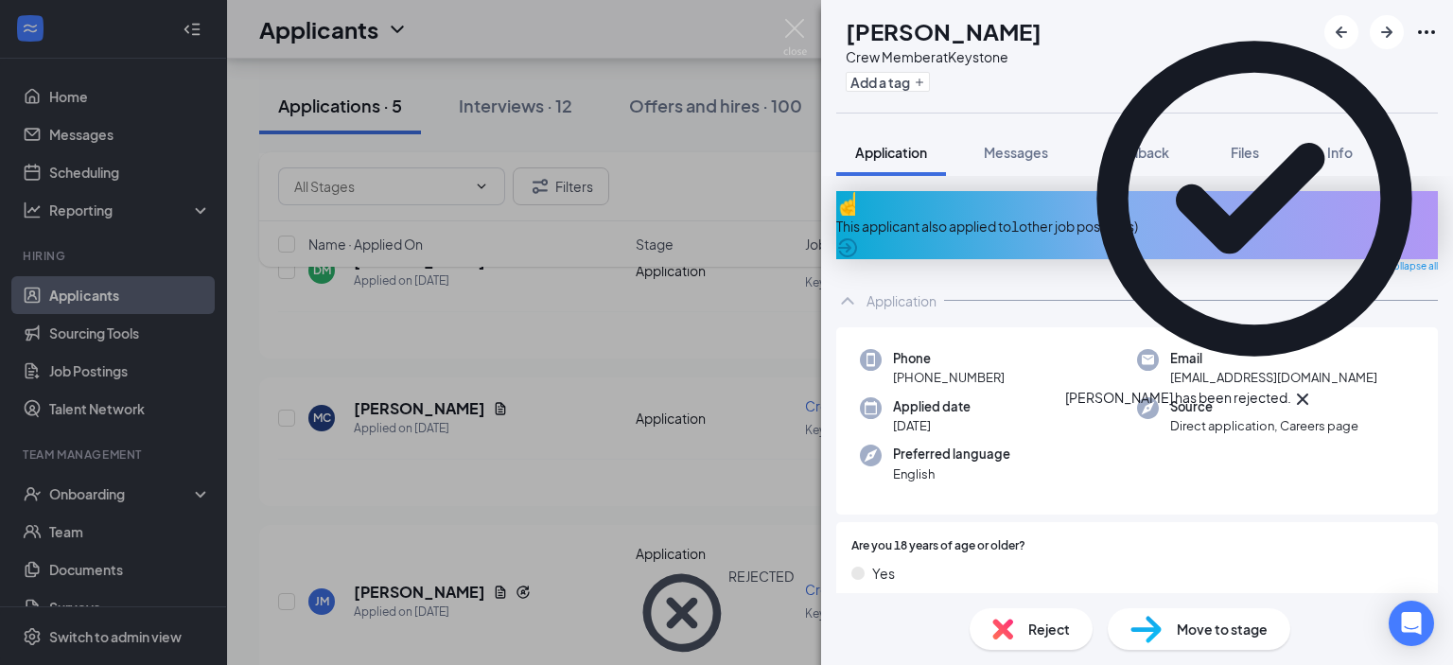
click at [415, 401] on div "ID [PERSON_NAME] Crew Member at Keystone Add a tag Application Messages Feedbac…" at bounding box center [726, 332] width 1453 height 665
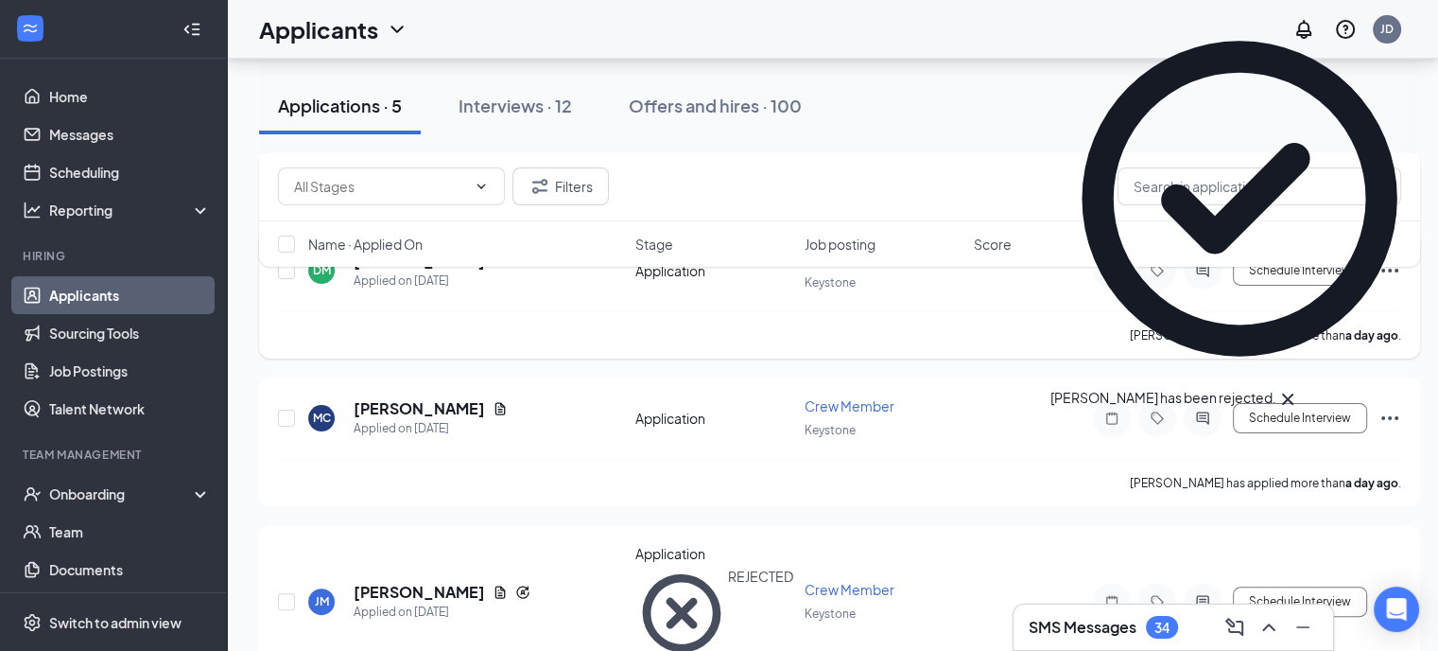
scroll to position [300, 0]
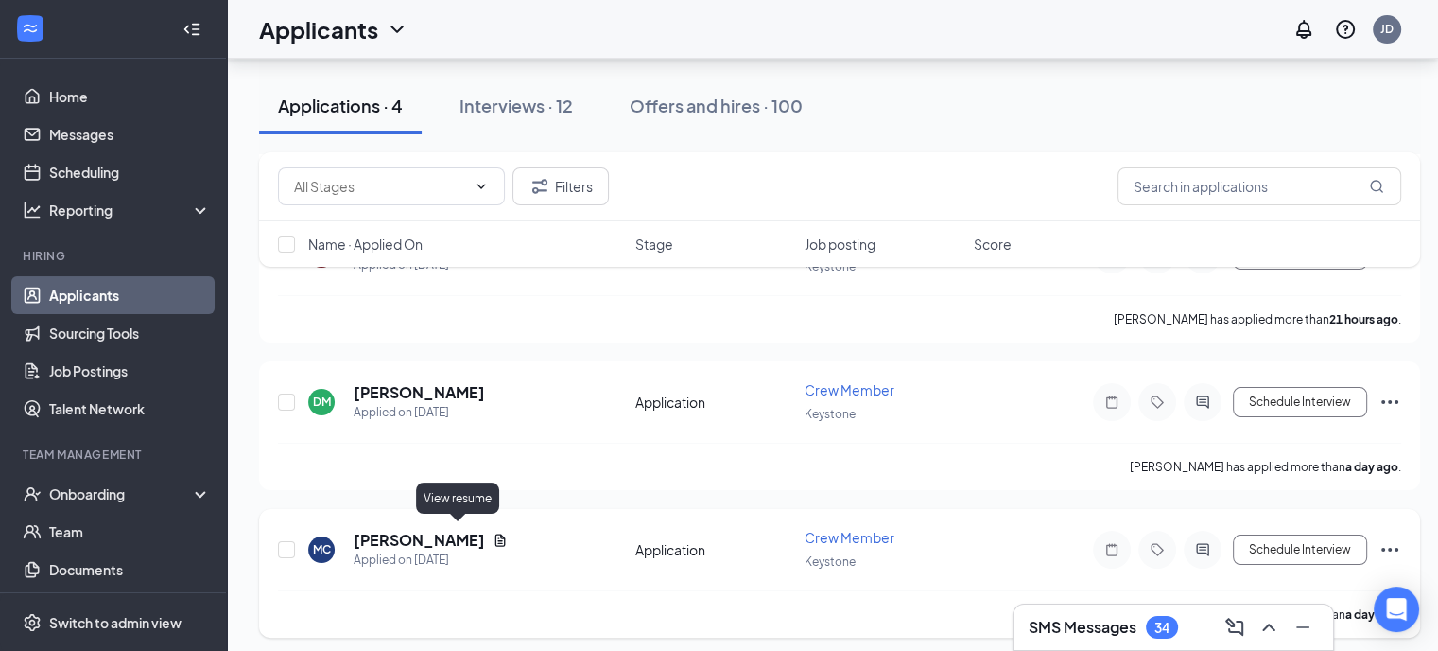
click at [496, 533] on icon "Document" at bounding box center [501, 539] width 10 height 12
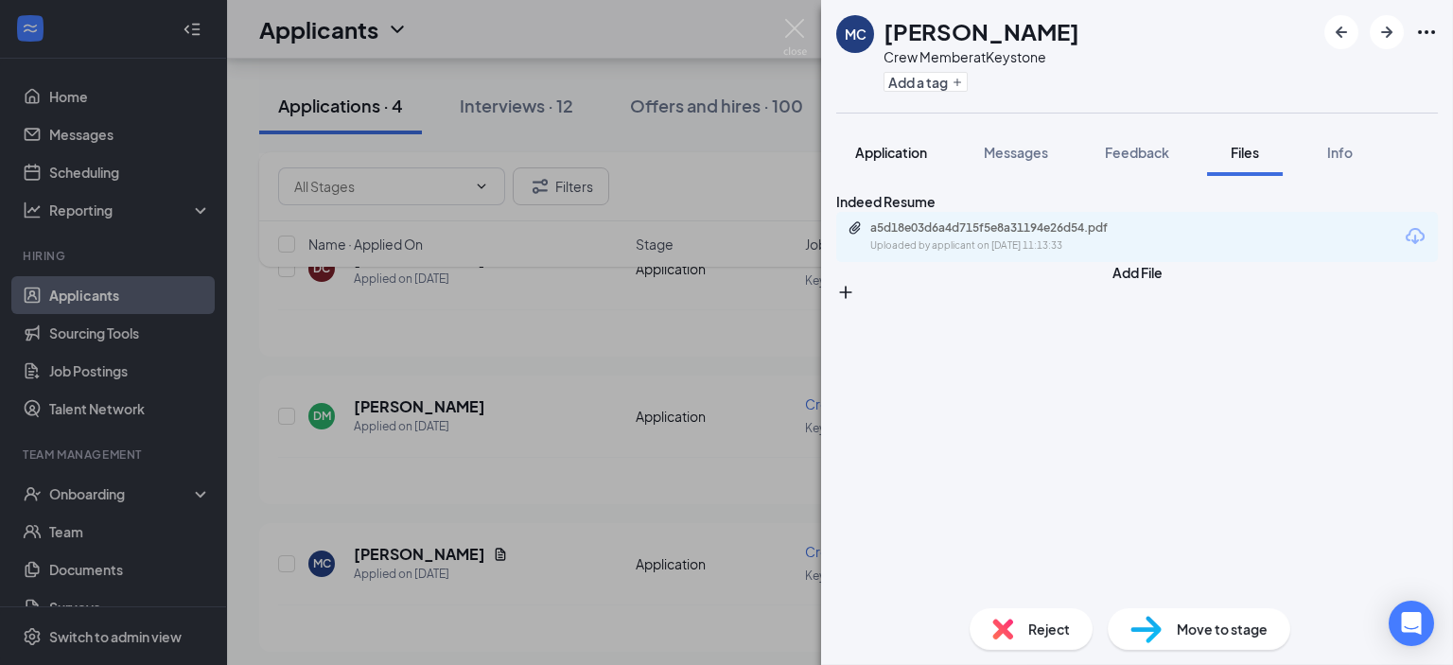
click at [919, 158] on span "Application" at bounding box center [891, 152] width 72 height 17
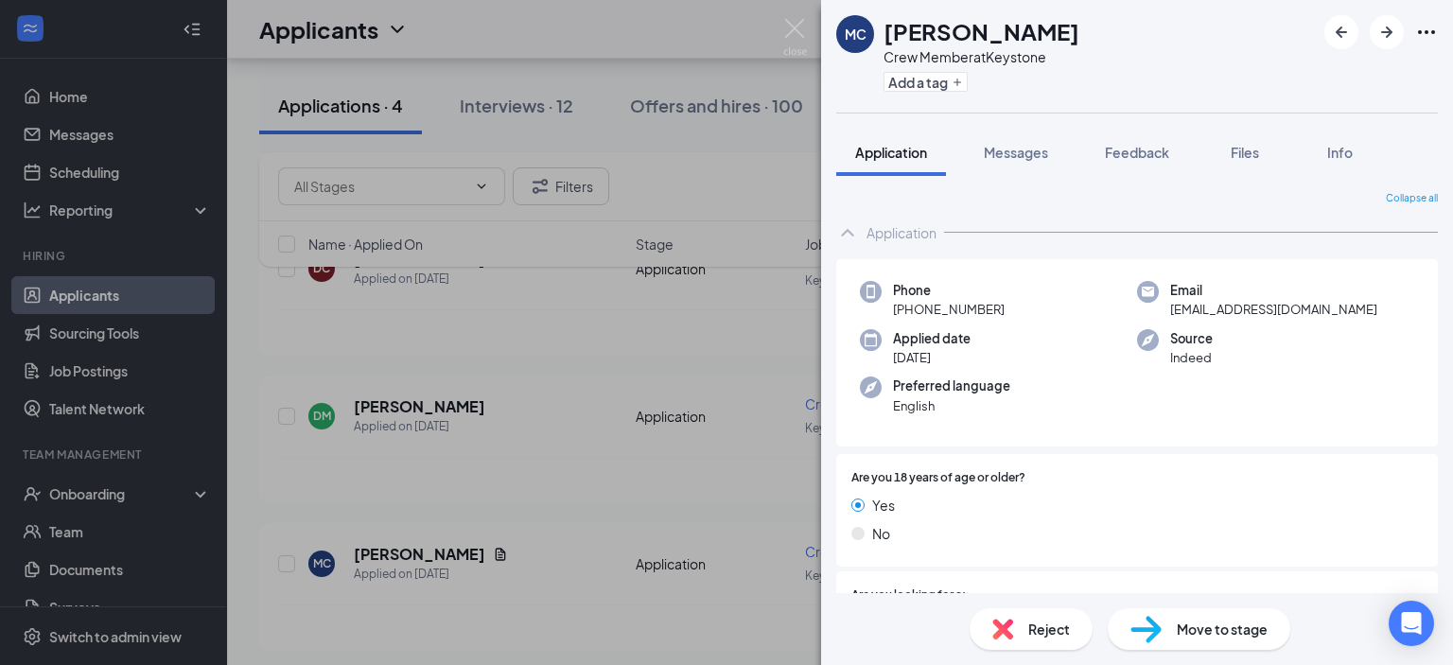
click at [1231, 632] on span "Move to stage" at bounding box center [1222, 629] width 91 height 21
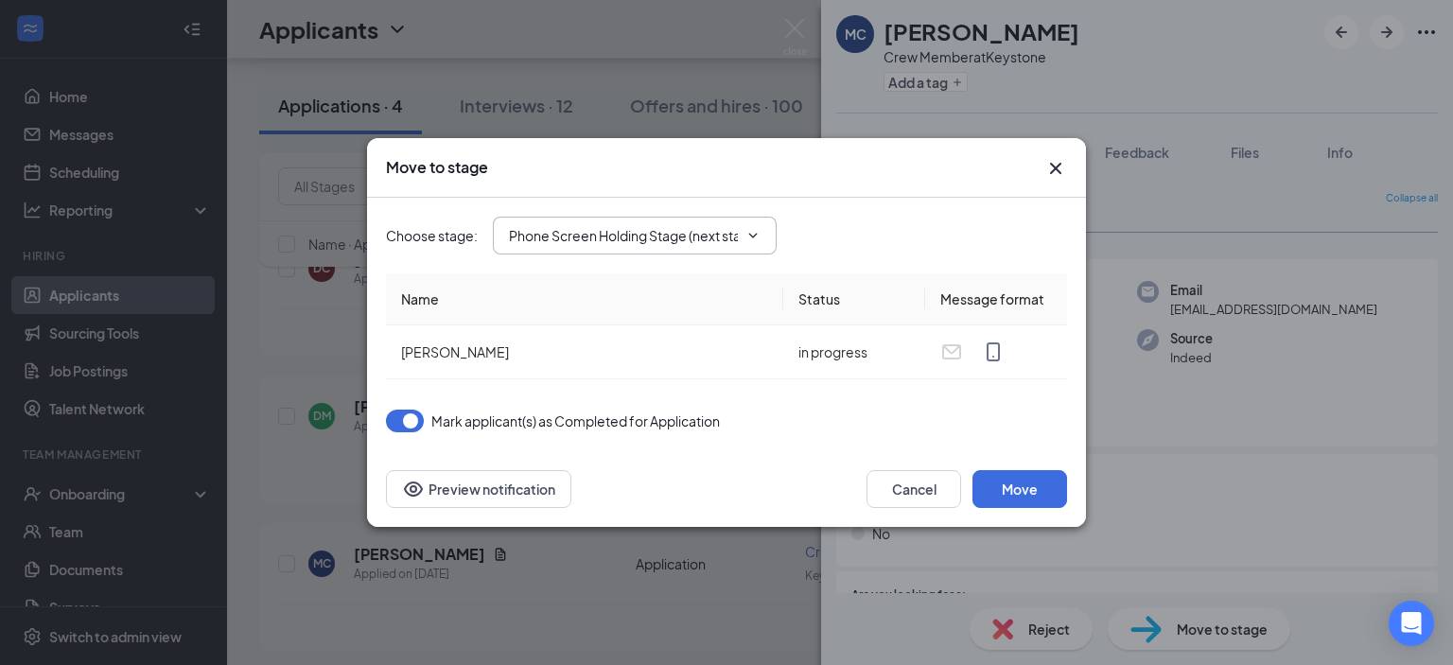
click at [720, 245] on input "Phone Screen Holding Stage (next stage)" at bounding box center [623, 235] width 229 height 21
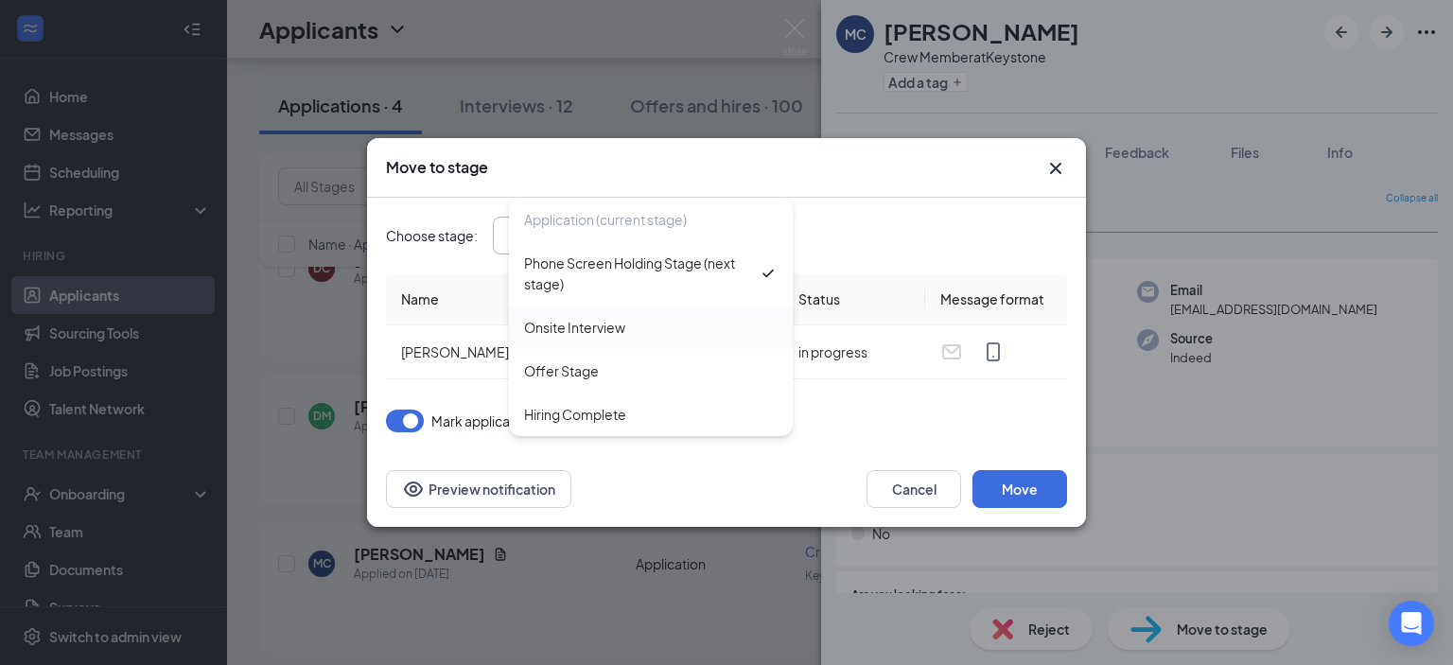
click at [577, 334] on div "Onsite Interview" at bounding box center [574, 327] width 101 height 21
type input "Onsite Interview"
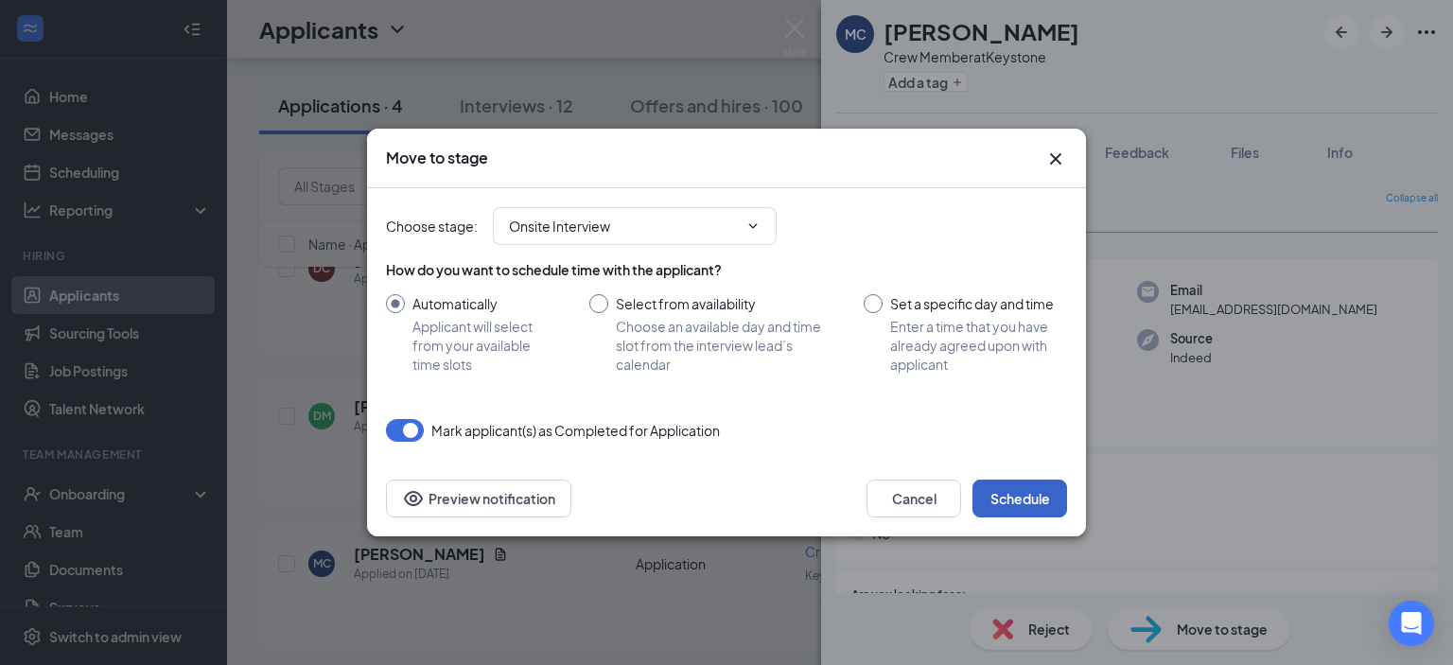
click at [1042, 500] on button "Schedule" at bounding box center [1019, 498] width 95 height 38
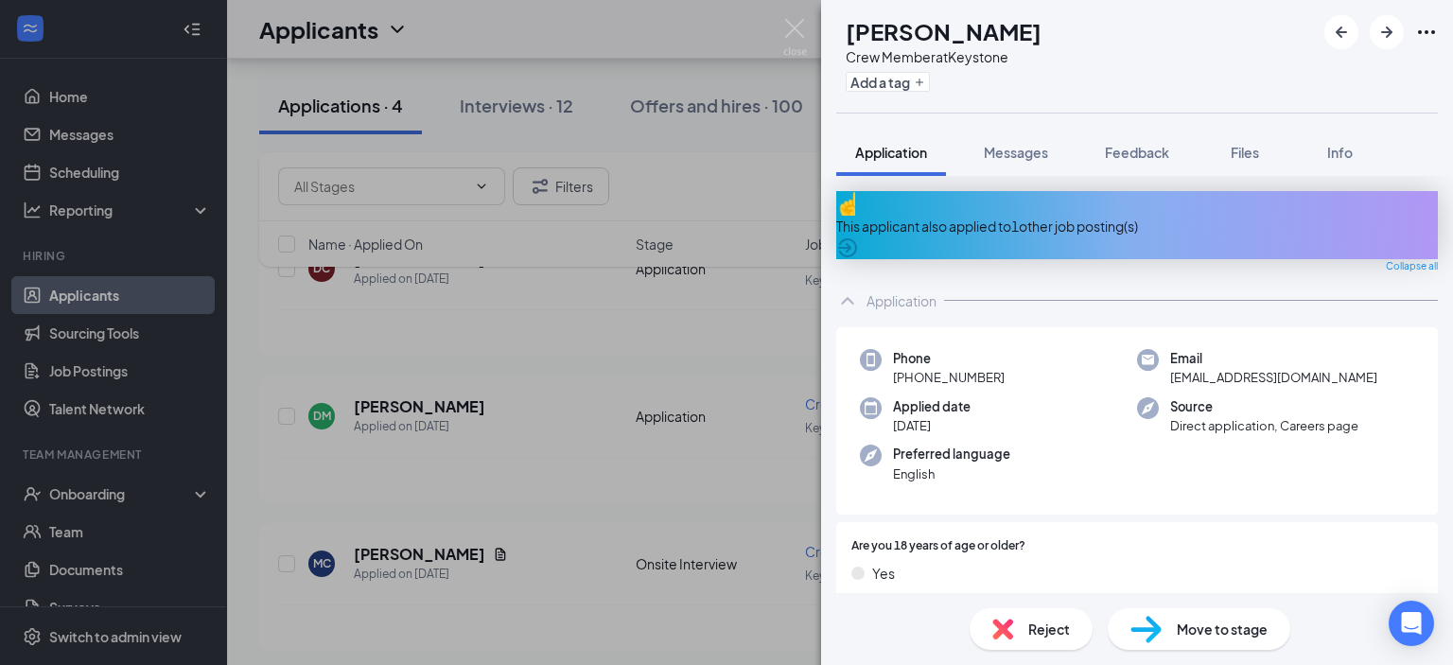
click at [628, 333] on div "ID [PERSON_NAME] Crew Member at Keystone Add a tag Application Messages Feedbac…" at bounding box center [726, 332] width 1453 height 665
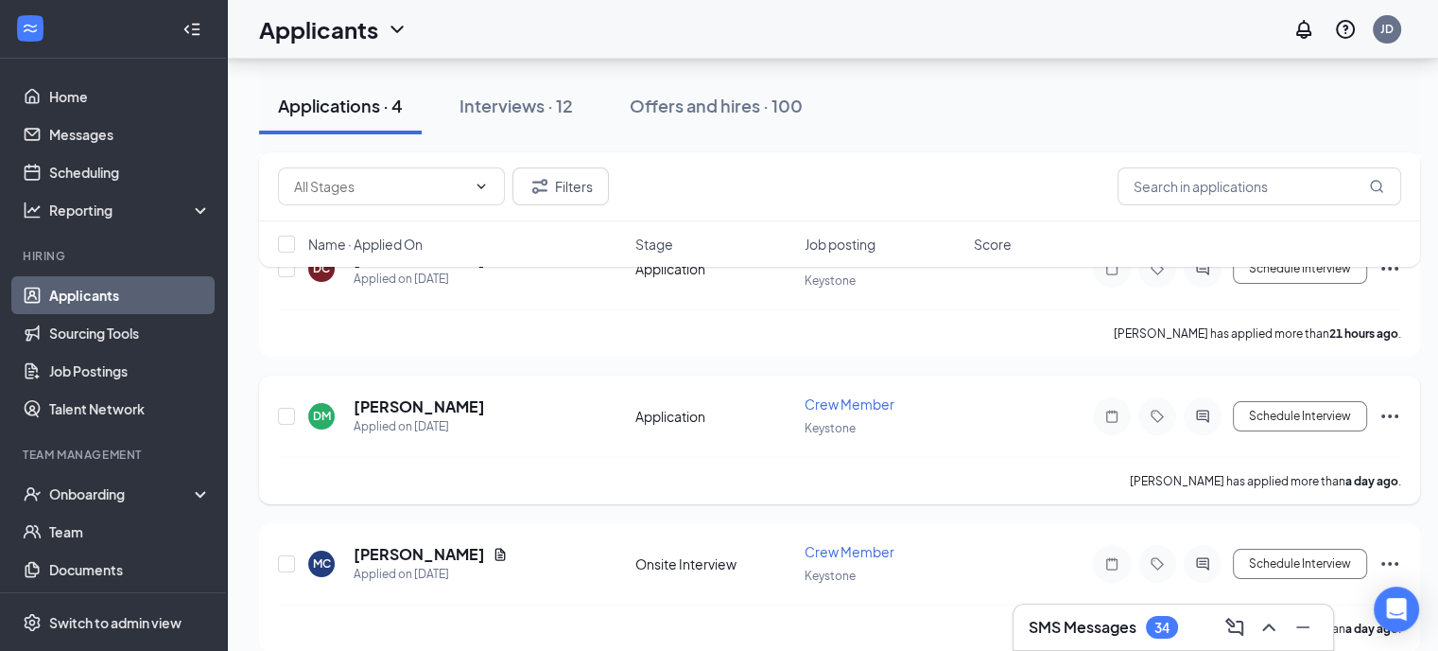
scroll to position [155, 0]
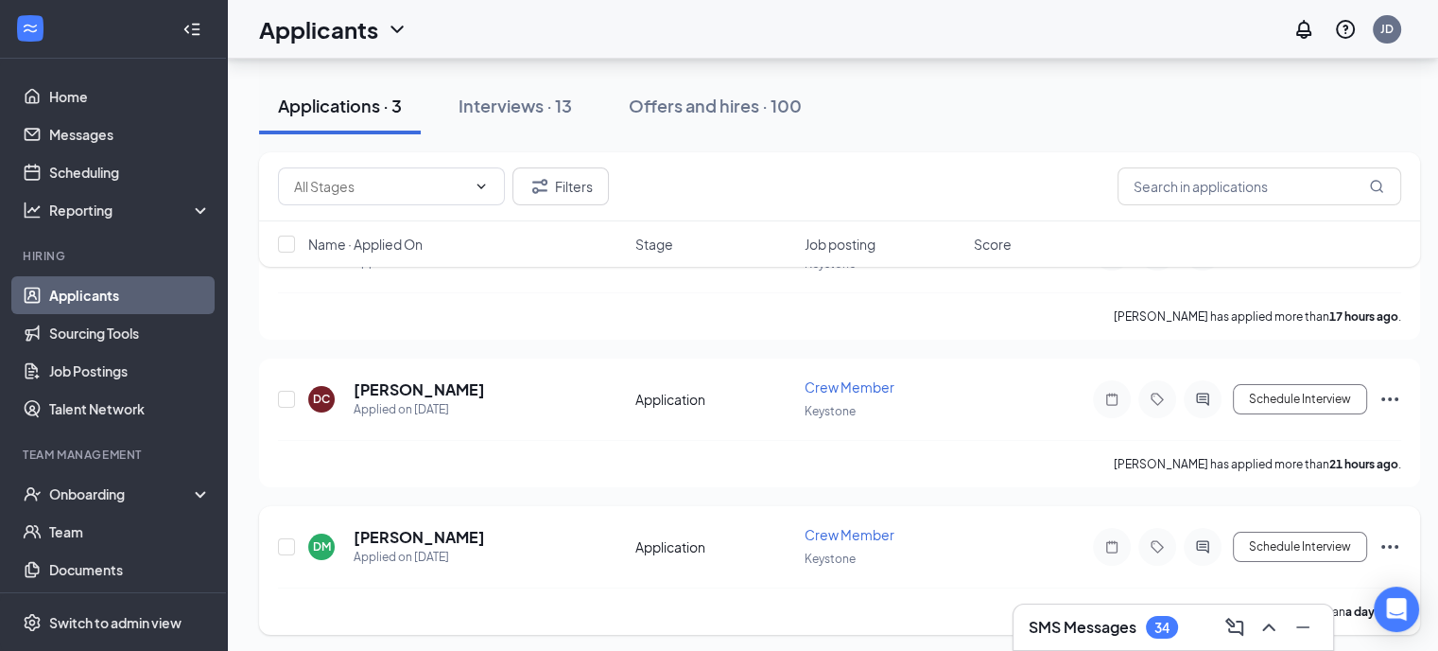
click at [474, 539] on div "[PERSON_NAME] Applied on [DATE]" at bounding box center [466, 547] width 316 height 40
click at [366, 538] on h5 "[PERSON_NAME]" at bounding box center [419, 537] width 131 height 21
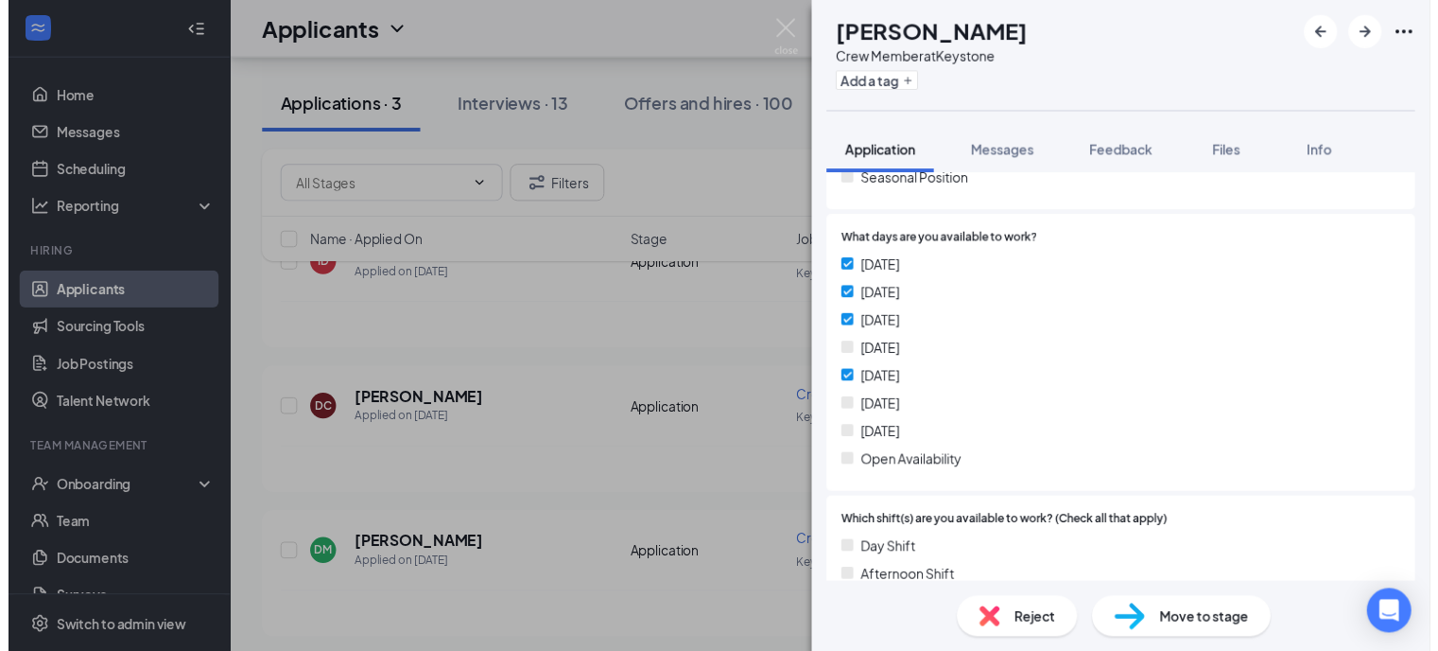
scroll to position [567, 0]
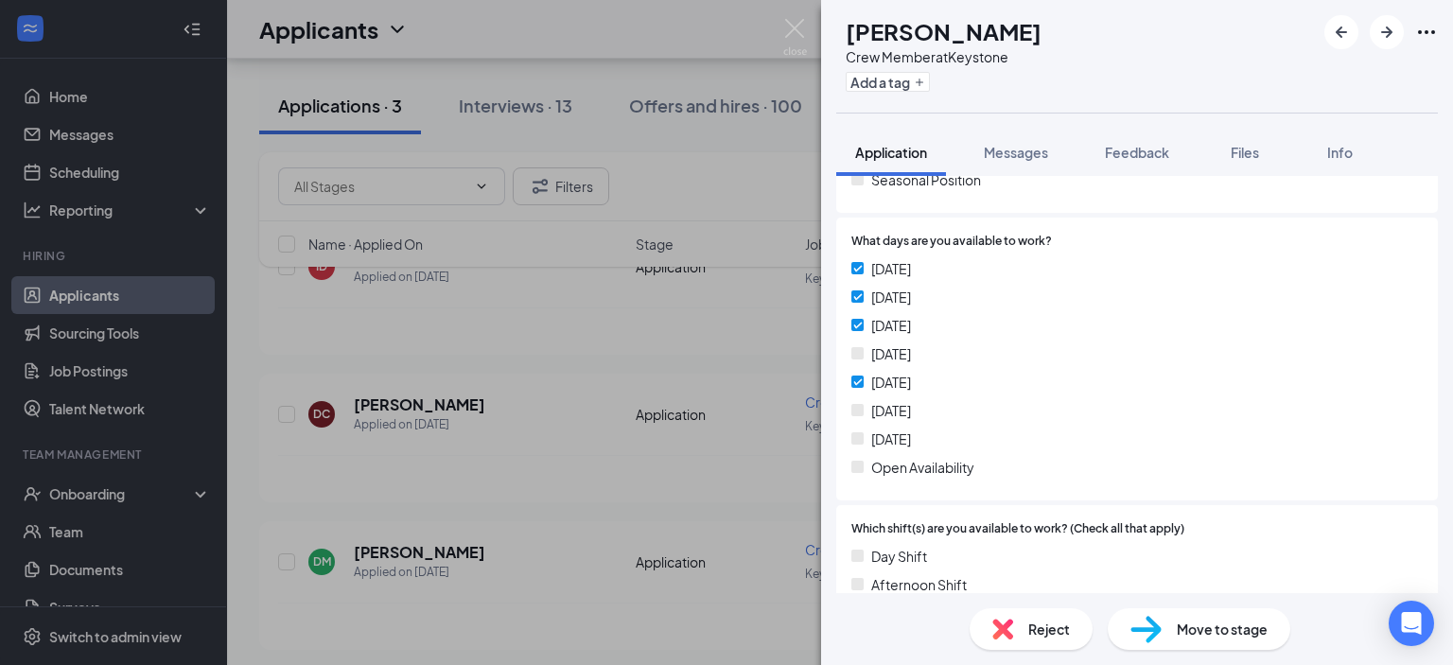
click at [1020, 617] on div "Reject" at bounding box center [1030, 629] width 123 height 42
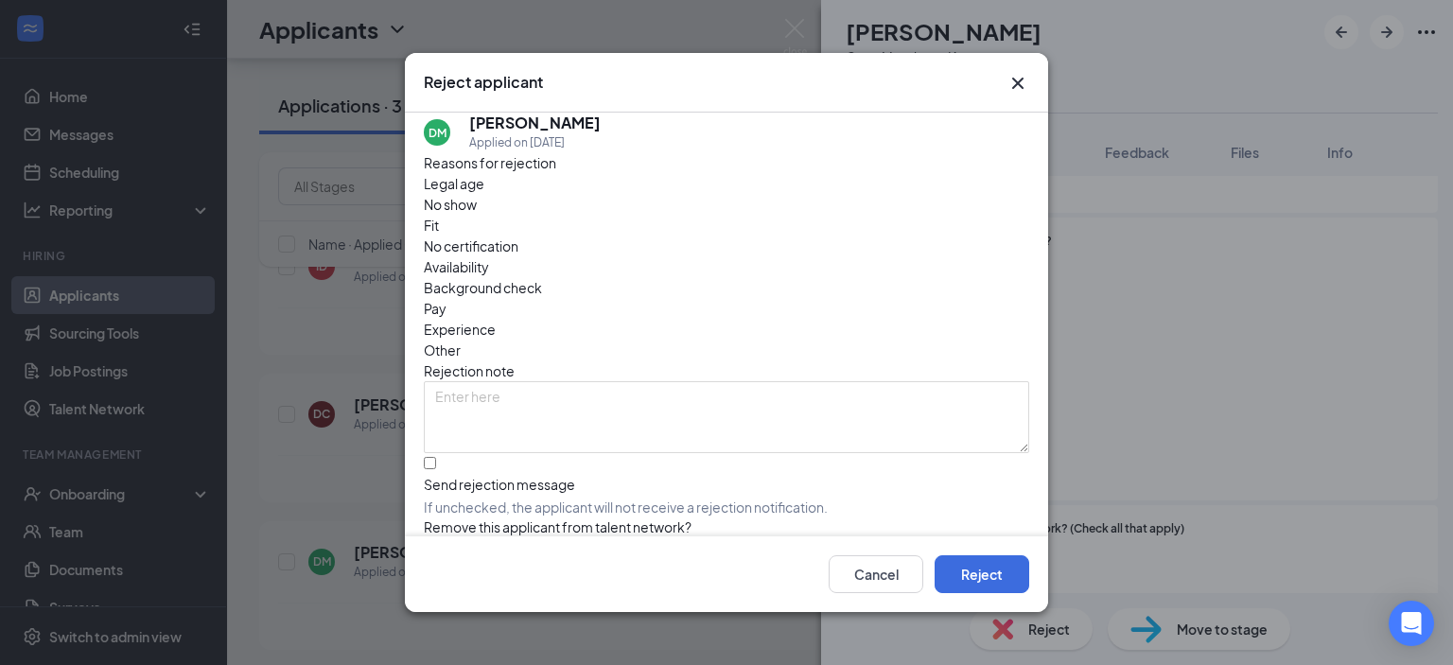
click at [1012, 85] on icon "Cross" at bounding box center [1017, 83] width 23 height 23
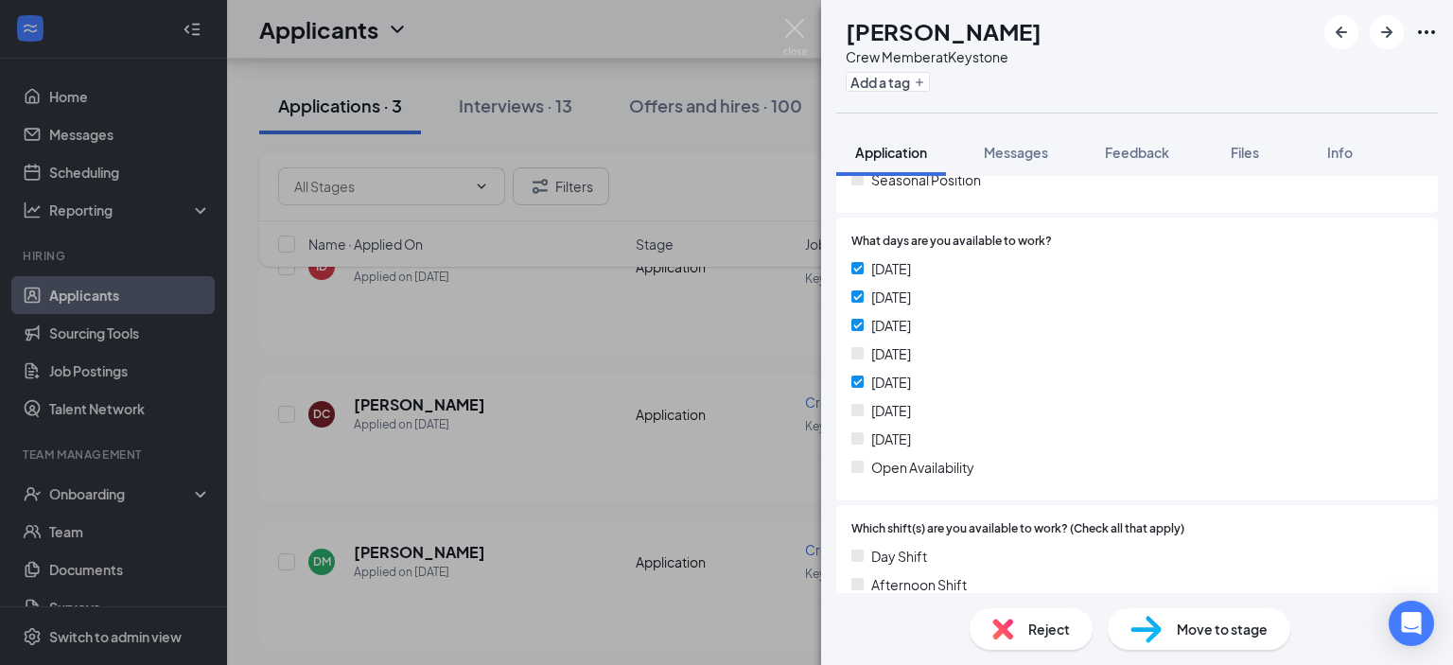
click at [1025, 628] on div "Reject" at bounding box center [1030, 629] width 123 height 42
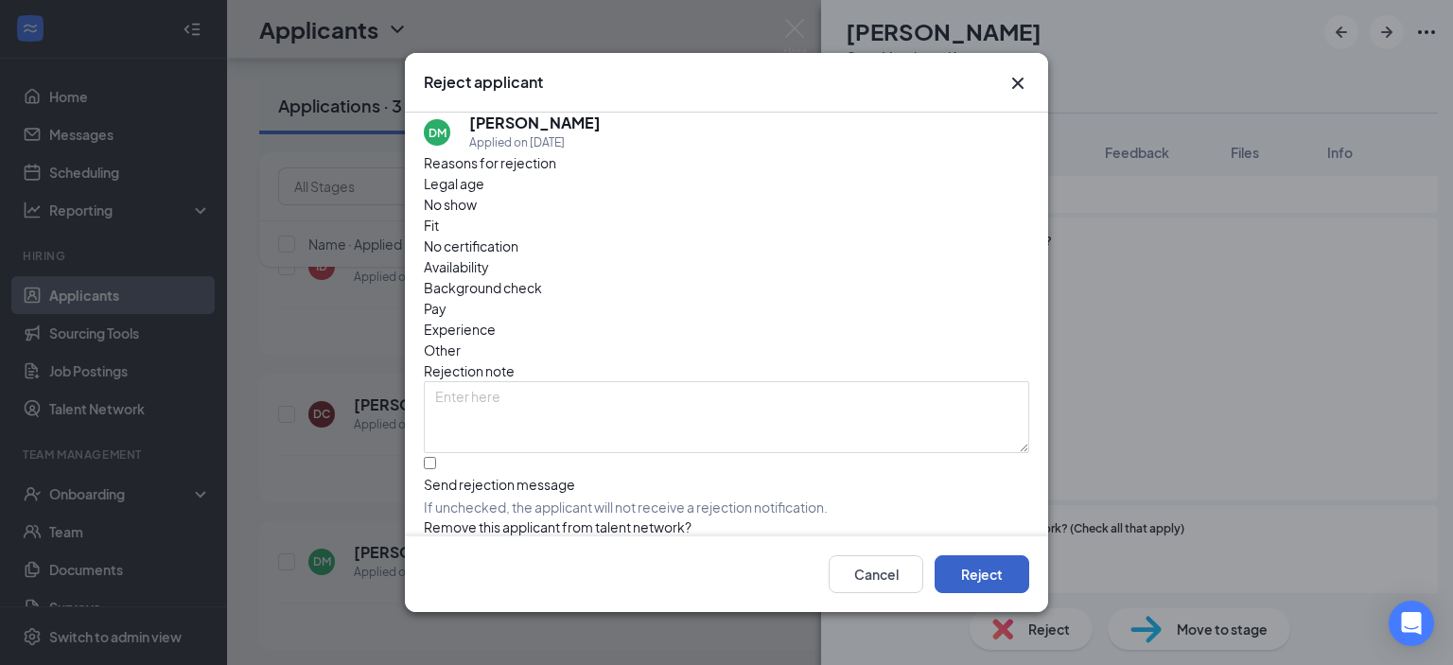
click at [992, 579] on button "Reject" at bounding box center [981, 574] width 95 height 38
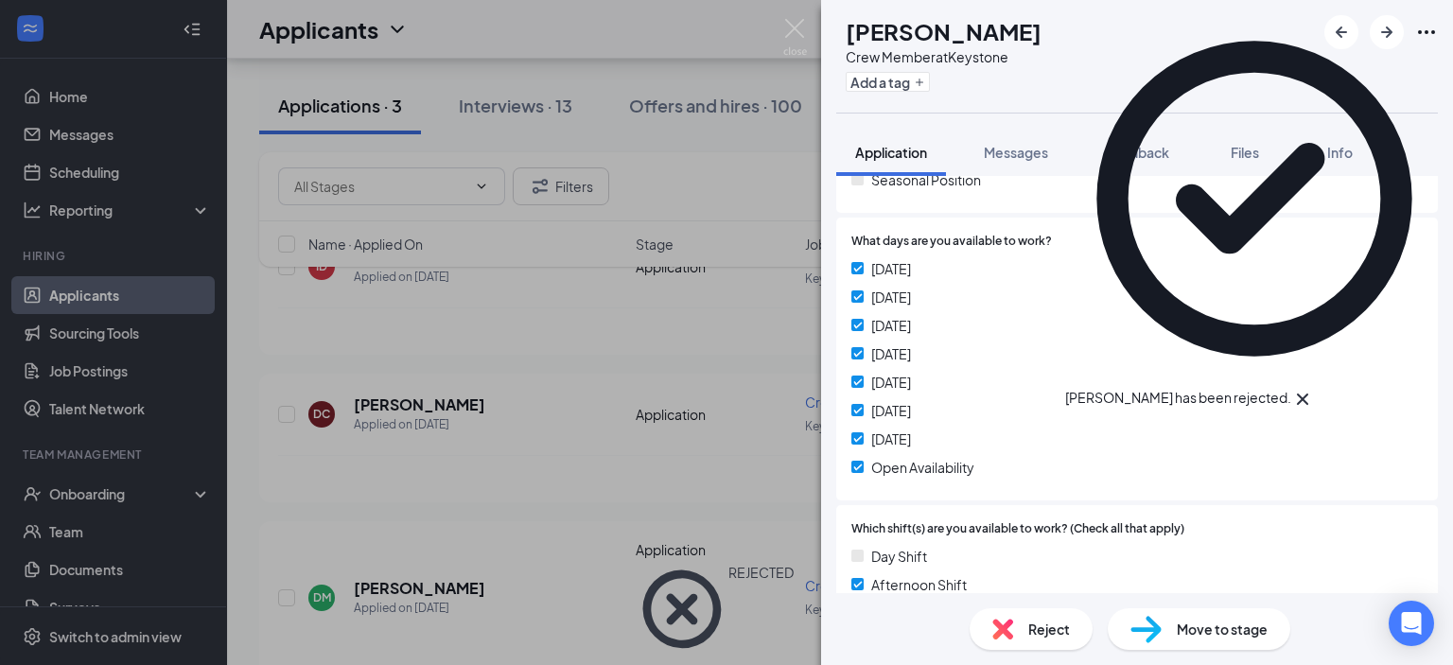
click at [563, 377] on div "ID [PERSON_NAME] Crew Member at Keystone Add a tag Application Messages Feedbac…" at bounding box center [726, 332] width 1453 height 665
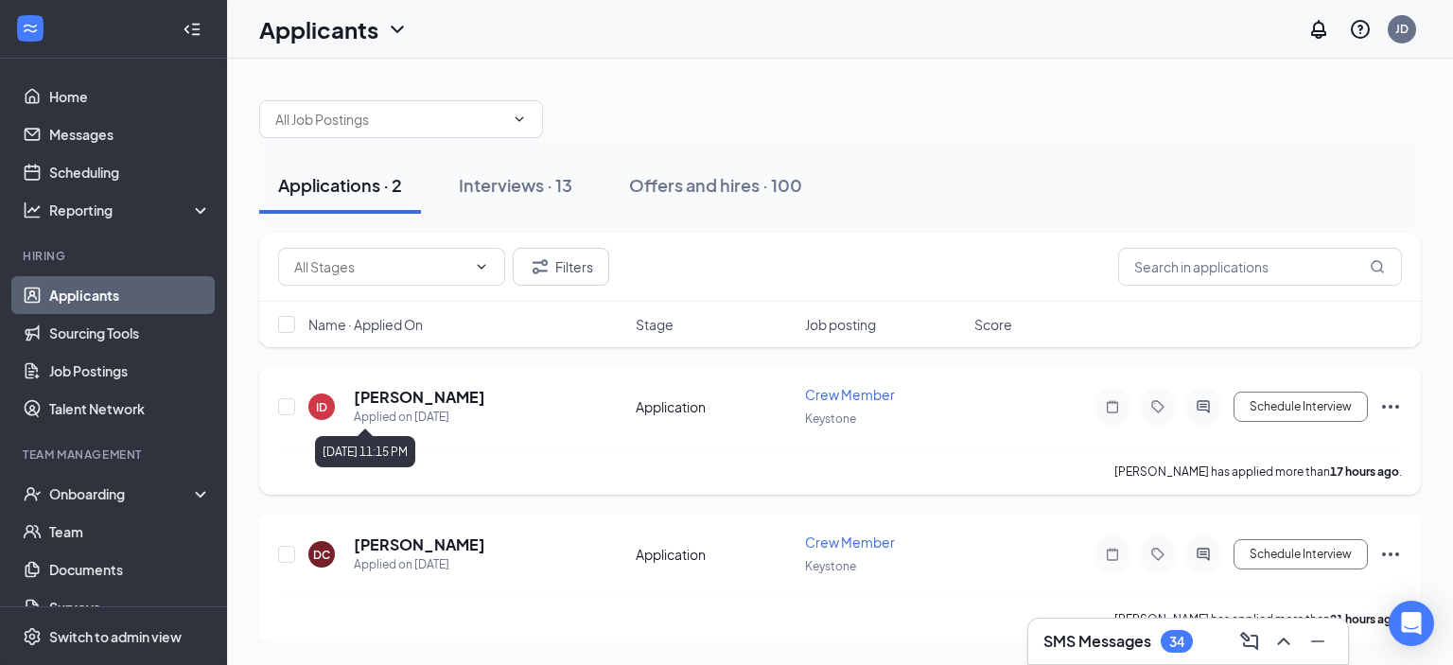
click at [389, 397] on h5 "[PERSON_NAME]" at bounding box center [419, 397] width 131 height 21
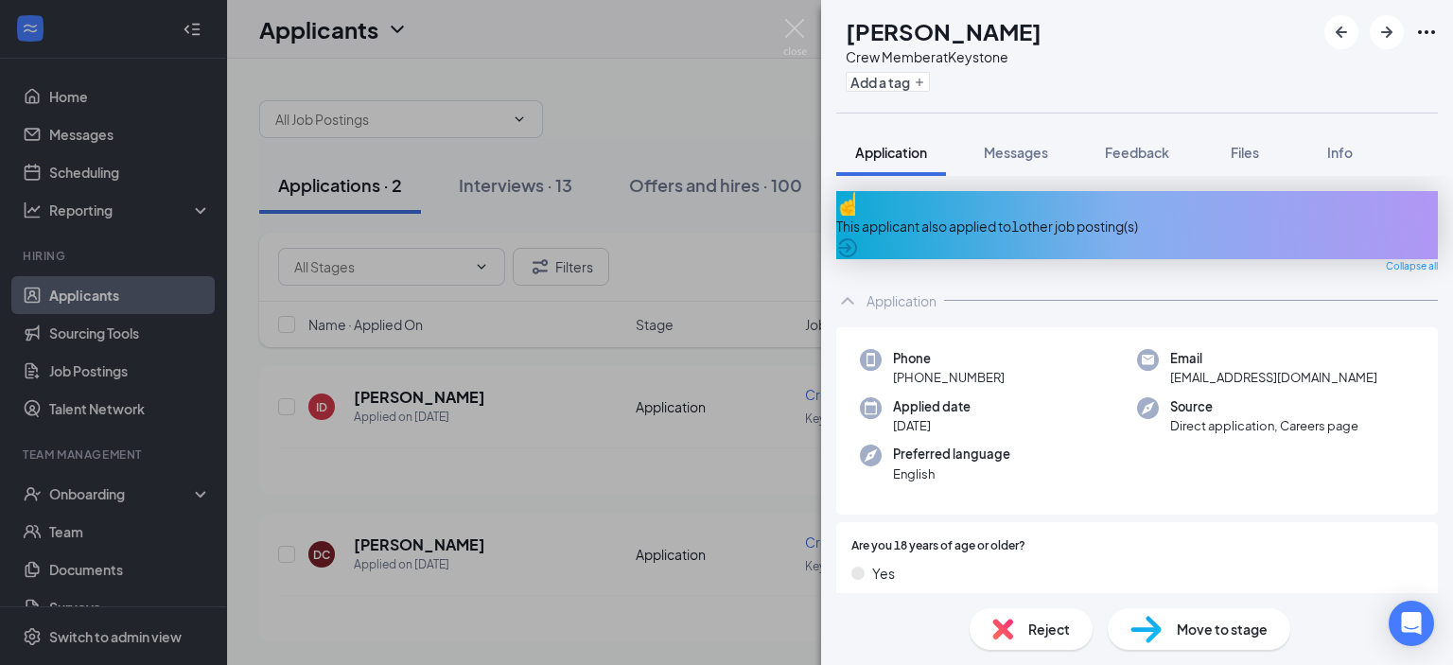
click at [1009, 623] on img at bounding box center [1002, 629] width 21 height 21
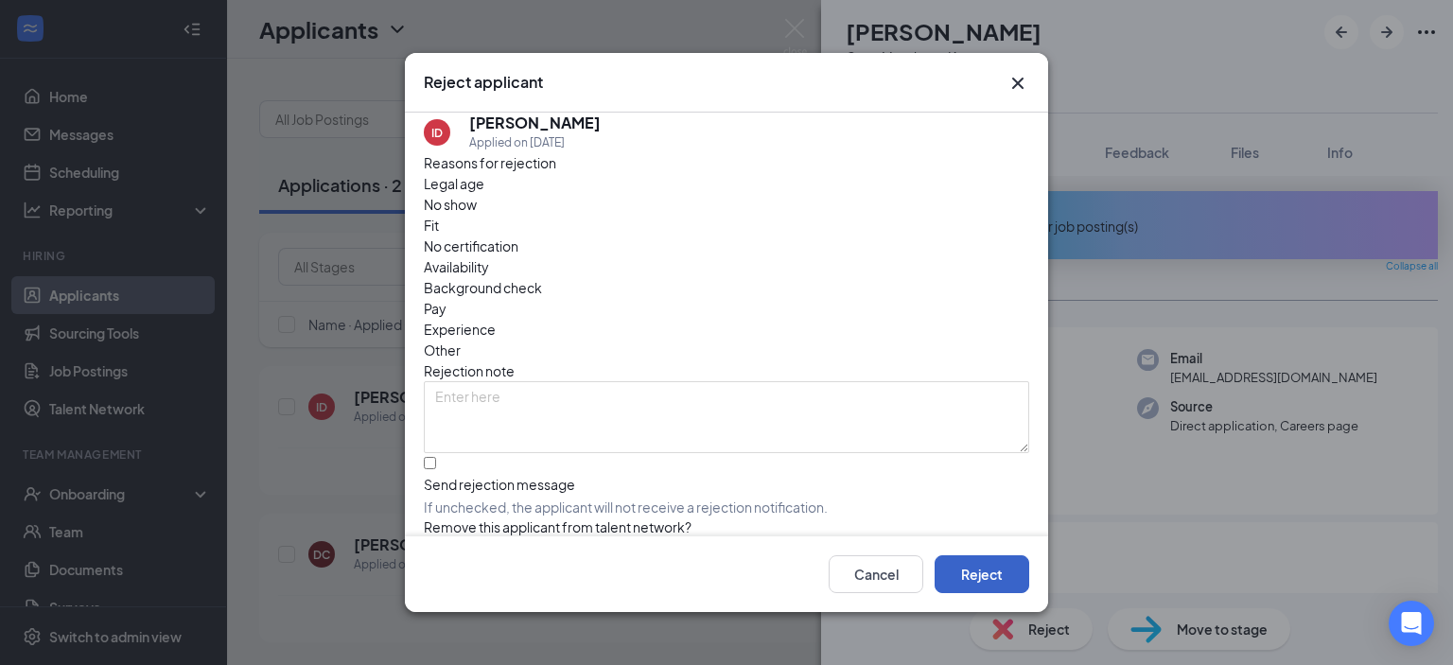
click at [964, 578] on button "Reject" at bounding box center [981, 574] width 95 height 38
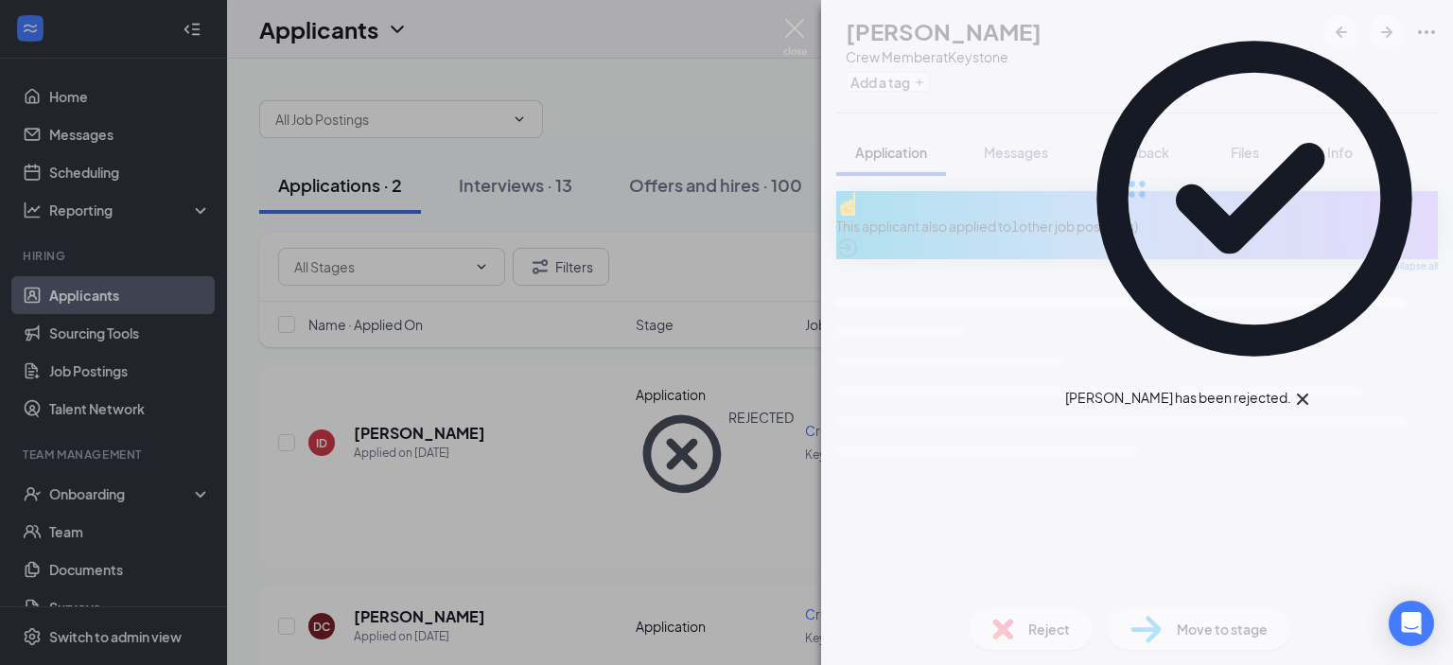
click at [513, 415] on div "DC [PERSON_NAME] Crew Member at Keystone Add a tag Application Messages Feedbac…" at bounding box center [726, 332] width 1453 height 665
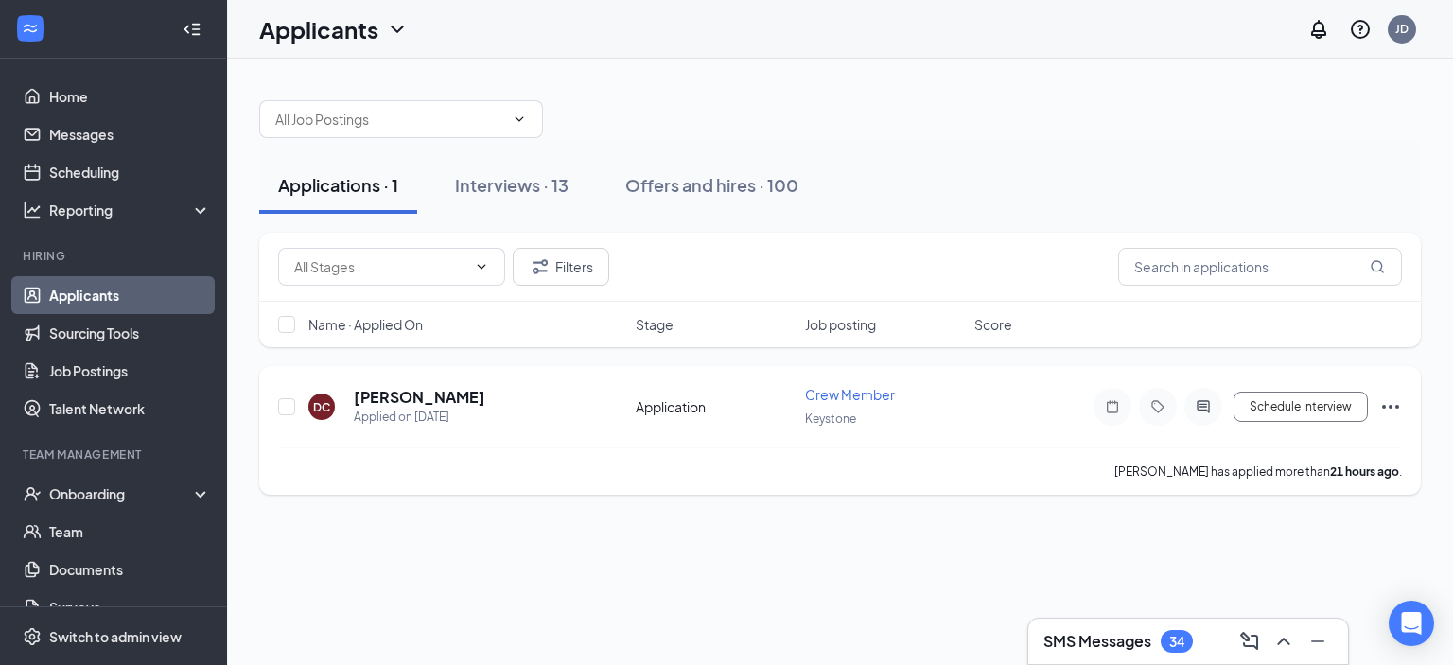
click at [597, 433] on div "DC [PERSON_NAME] Applied on [DATE] Application Crew Member Keystone Schedule In…" at bounding box center [840, 416] width 1124 height 62
click at [605, 408] on div "DC [PERSON_NAME] Applied on [DATE]" at bounding box center [466, 407] width 316 height 40
click at [430, 399] on h5 "[PERSON_NAME]" at bounding box center [419, 397] width 131 height 21
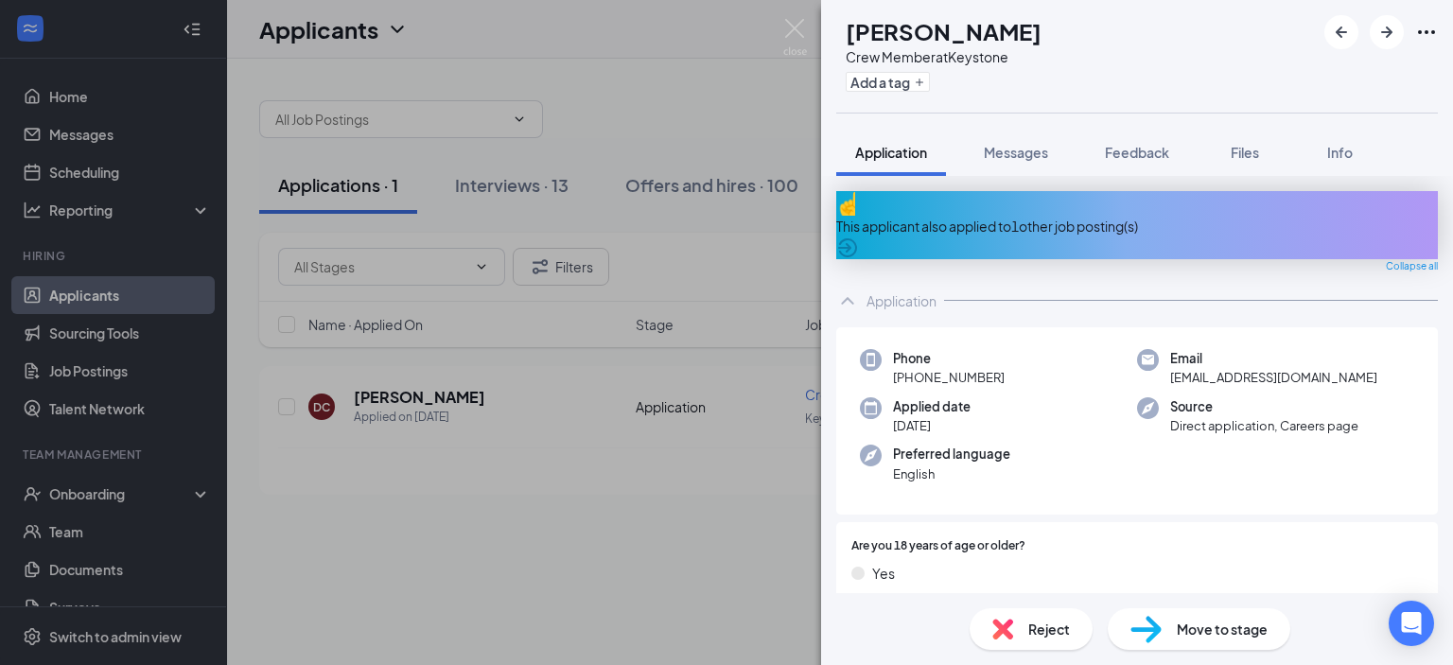
click at [1049, 624] on span "Reject" at bounding box center [1049, 629] width 42 height 21
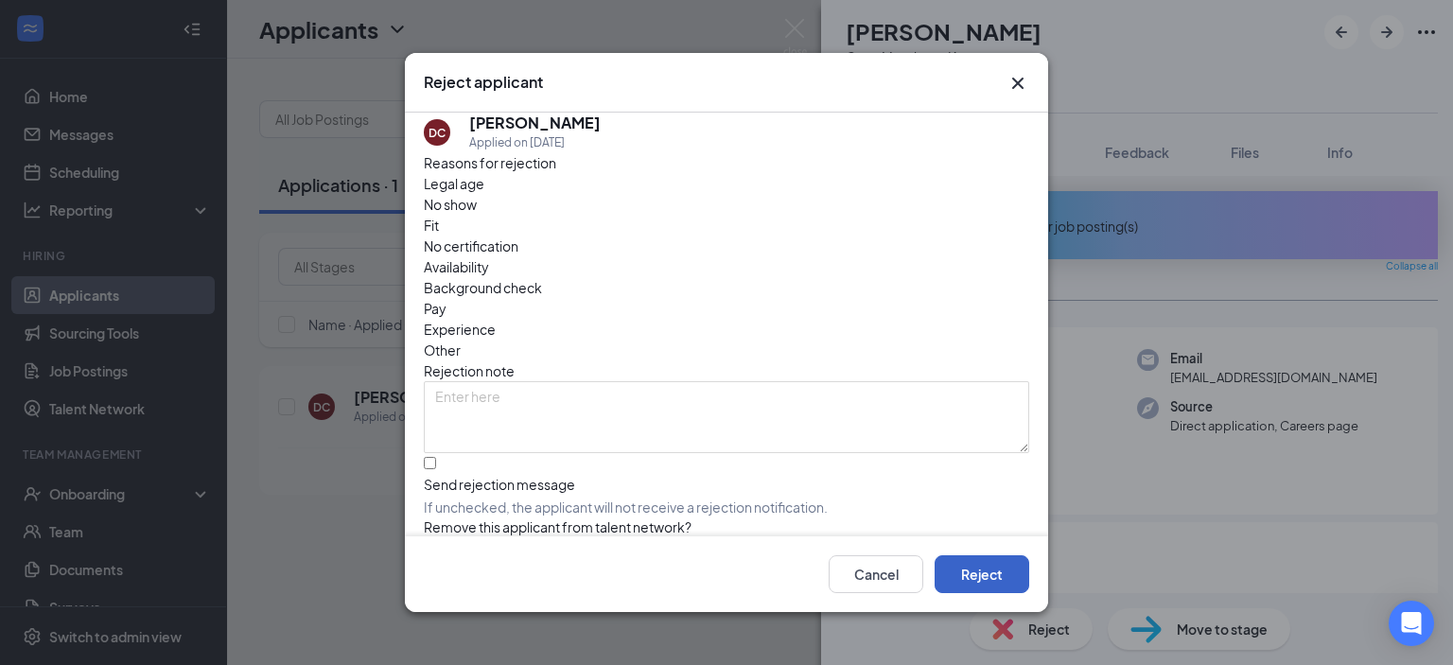
click at [972, 567] on button "Reject" at bounding box center [981, 574] width 95 height 38
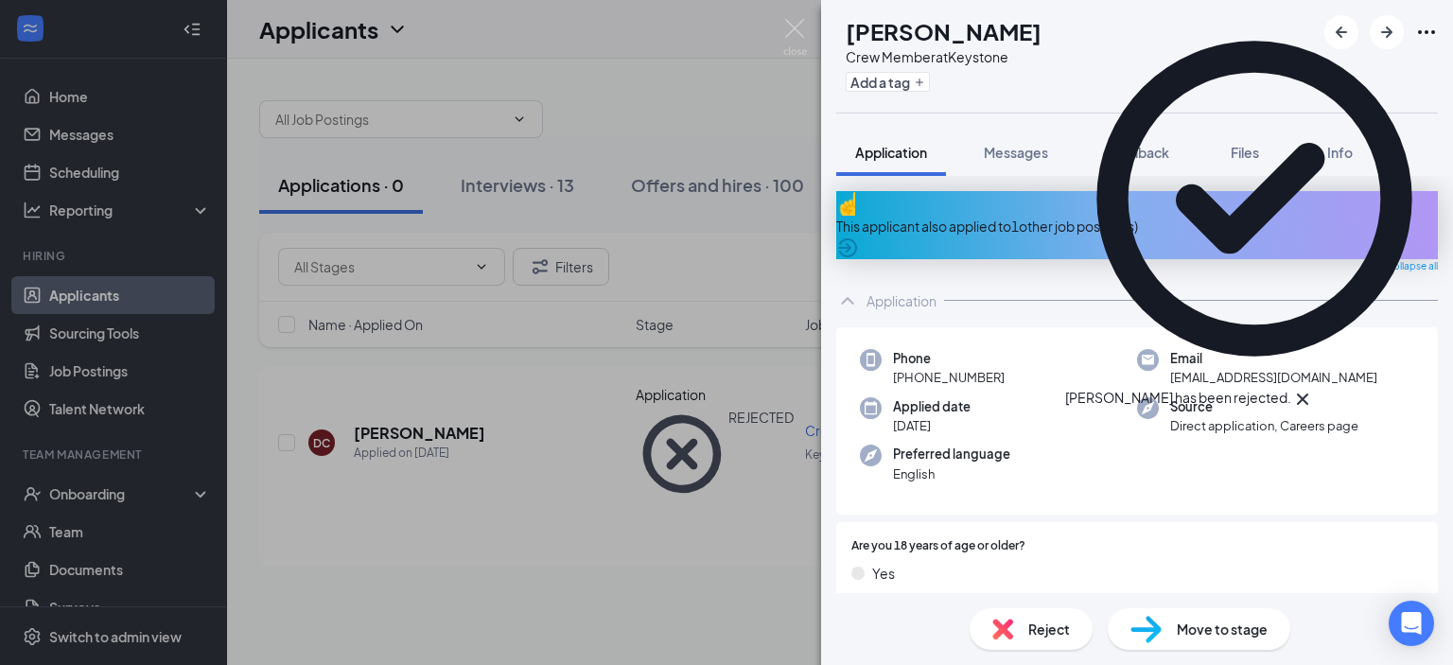
click at [688, 575] on div "DC [PERSON_NAME] Crew Member at Keystone Add a tag Application Messages Feedbac…" at bounding box center [726, 332] width 1453 height 665
